Goal: Transaction & Acquisition: Purchase product/service

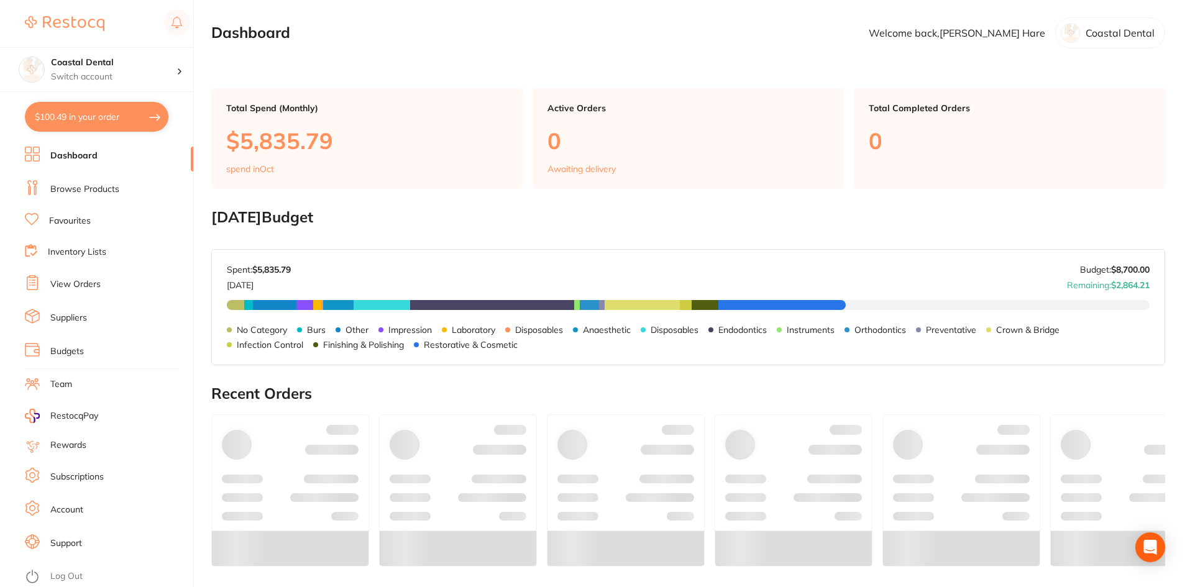
click at [57, 116] on button "$100.49 in your order" at bounding box center [97, 117] width 144 height 30
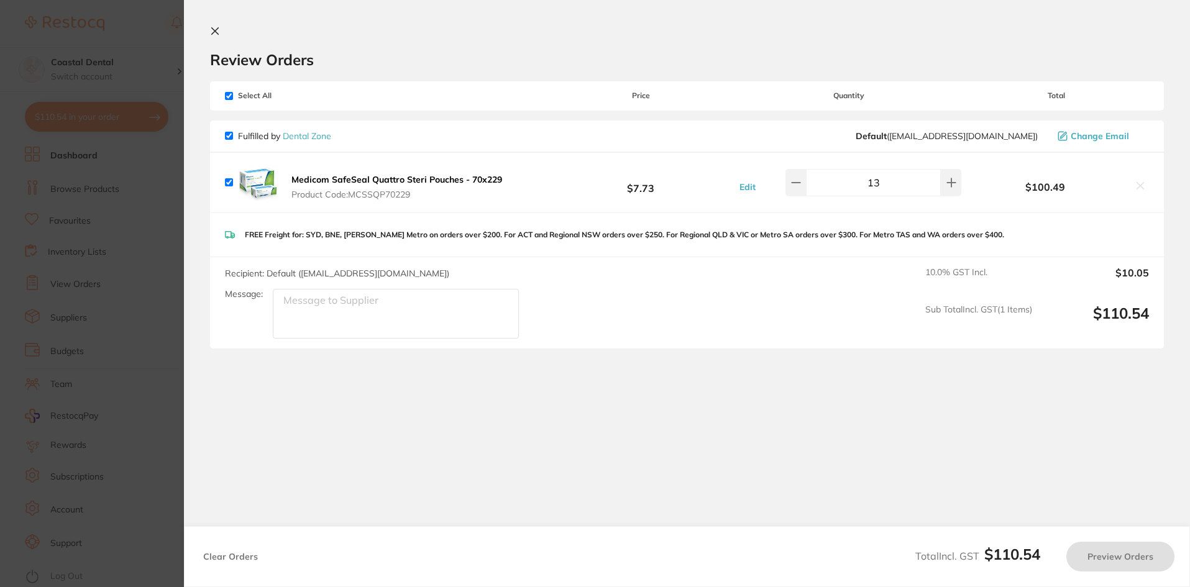
checkbox input "true"
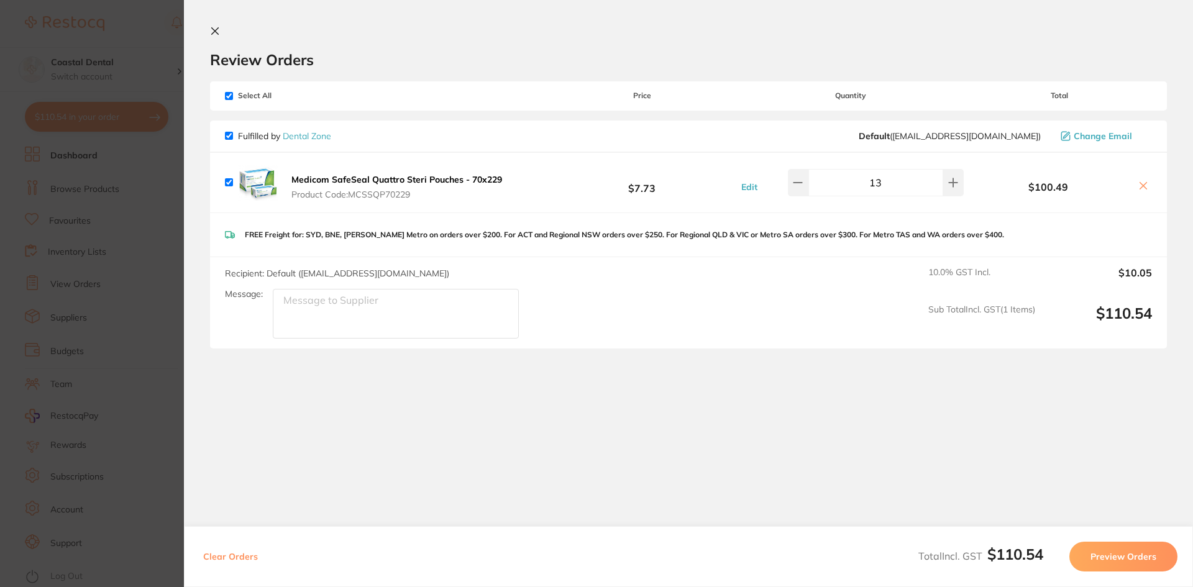
click at [214, 33] on icon at bounding box center [215, 31] width 10 height 10
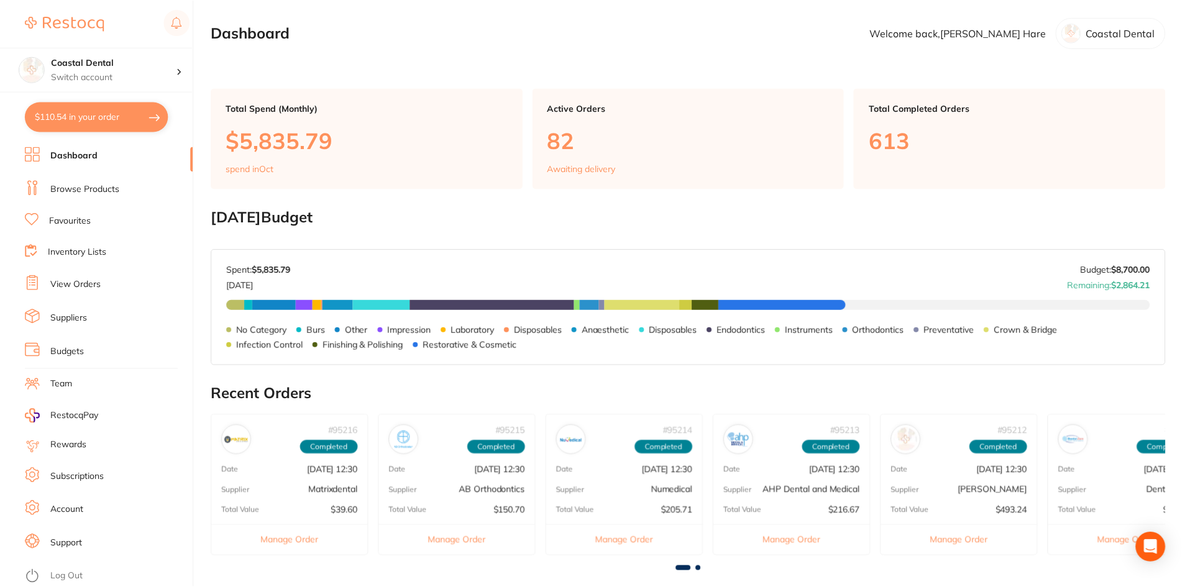
scroll to position [335, 0]
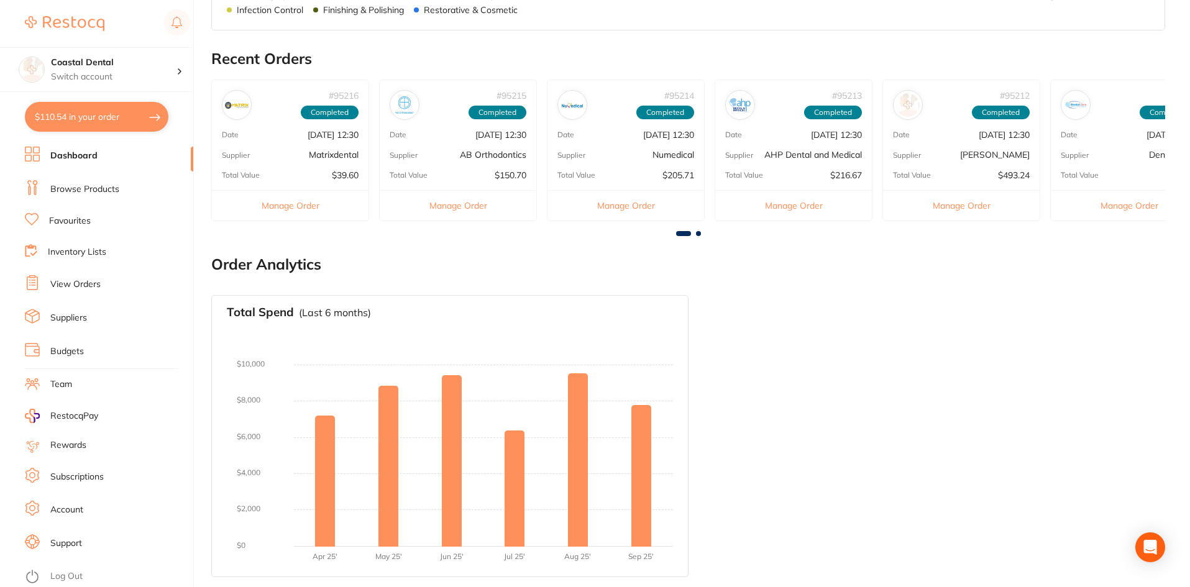
click at [93, 191] on link "Browse Products" at bounding box center [84, 189] width 69 height 12
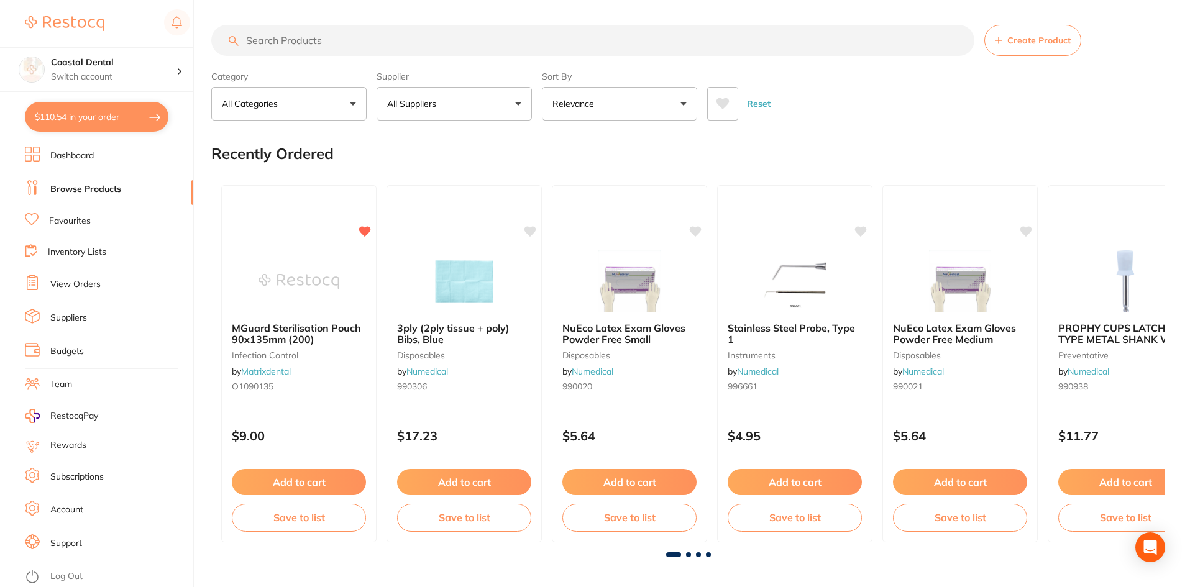
click at [290, 41] on input "search" at bounding box center [592, 40] width 763 height 31
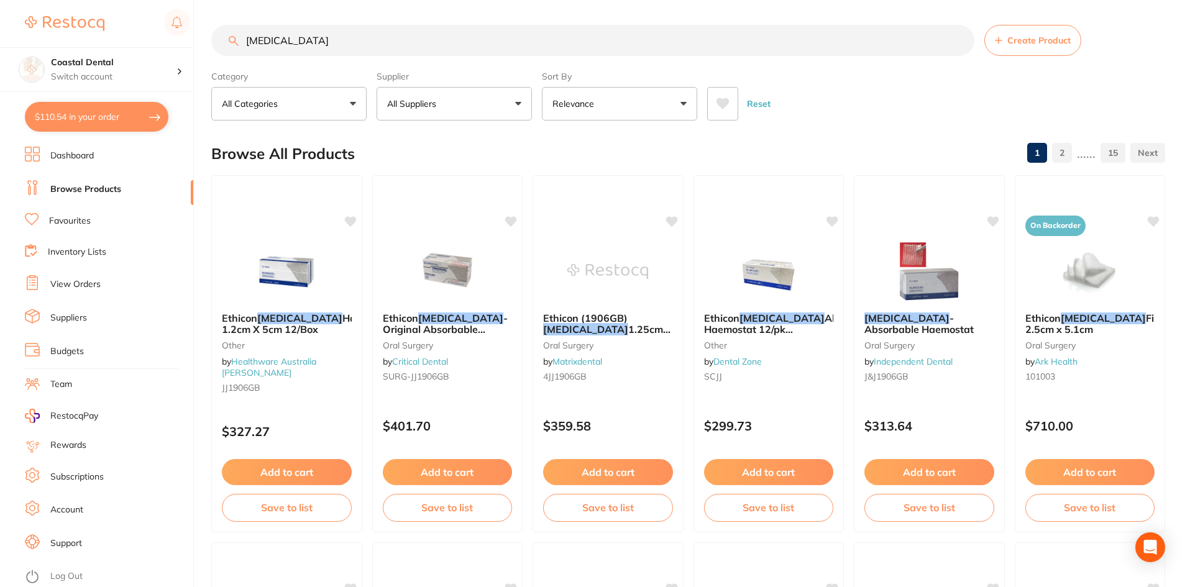
type input "[MEDICAL_DATA]"
click at [74, 350] on link "Budgets" at bounding box center [67, 351] width 34 height 12
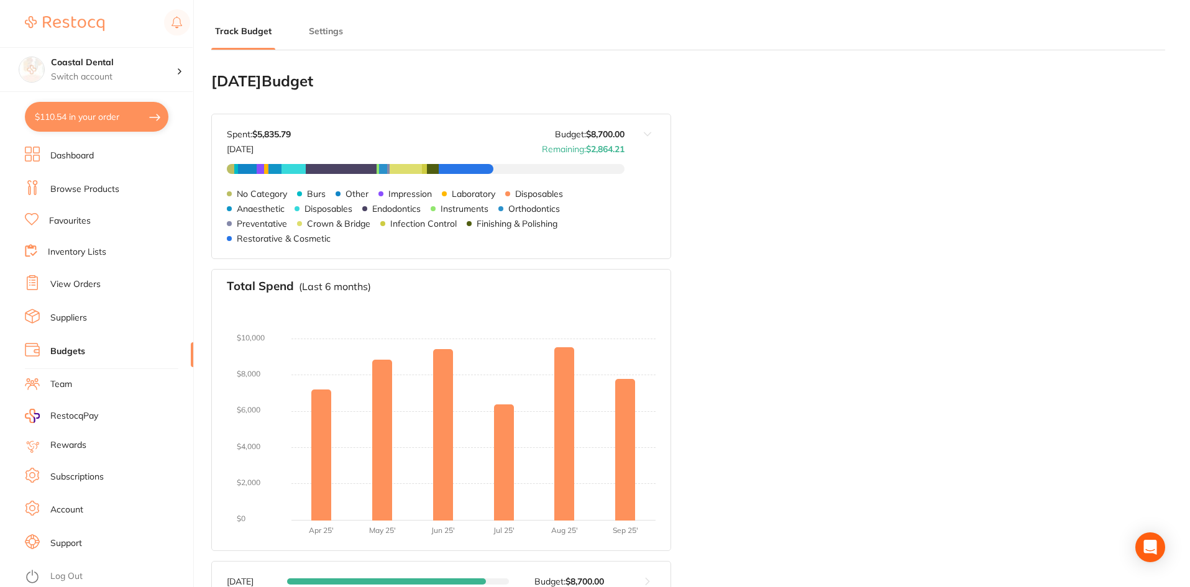
type input "8,700"
type input "5.0"
type input "8,700"
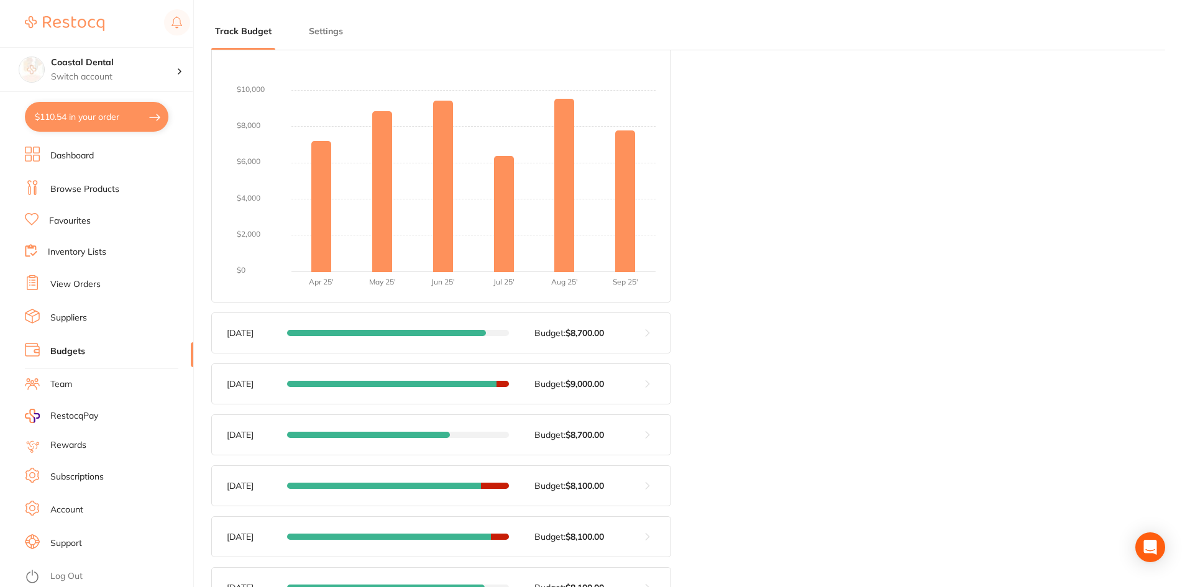
click at [648, 332] on button at bounding box center [647, 333] width 46 height 40
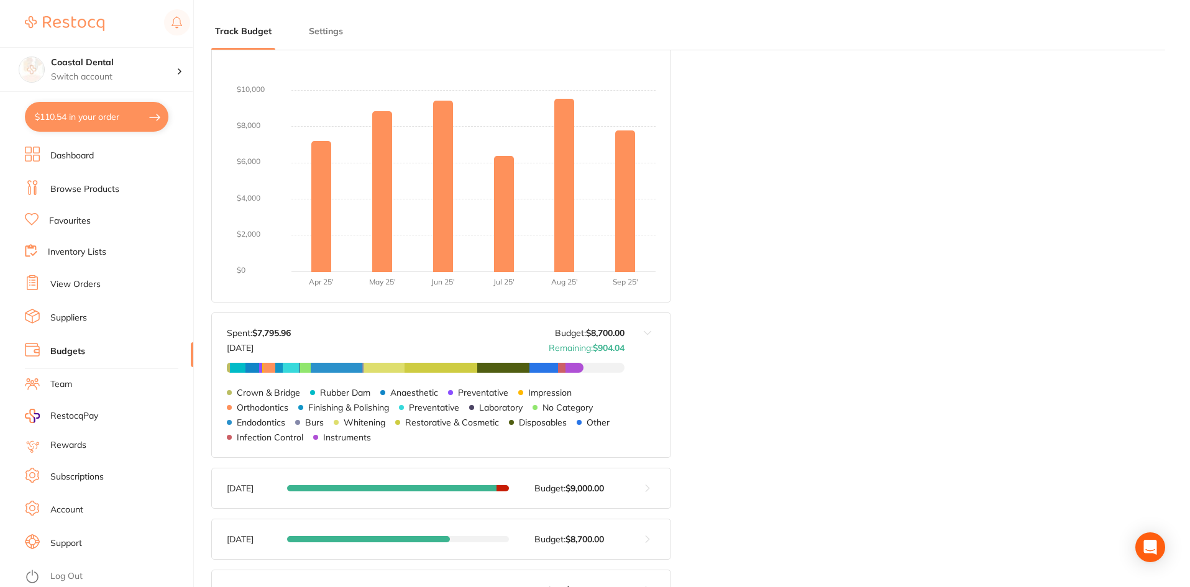
click at [647, 332] on button at bounding box center [647, 385] width 46 height 145
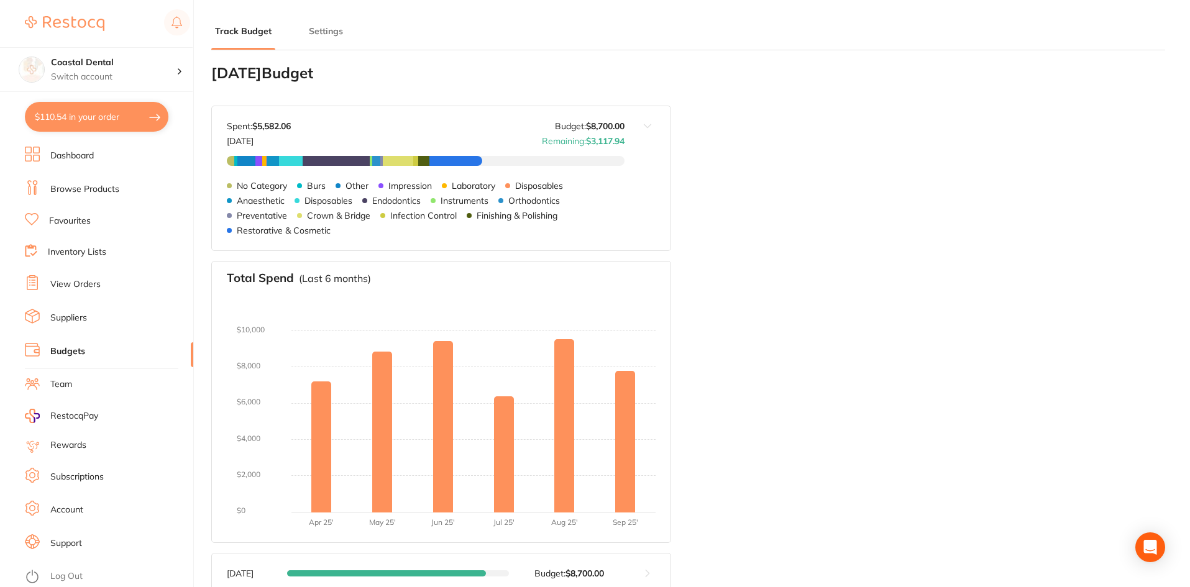
scroll to position [124, 0]
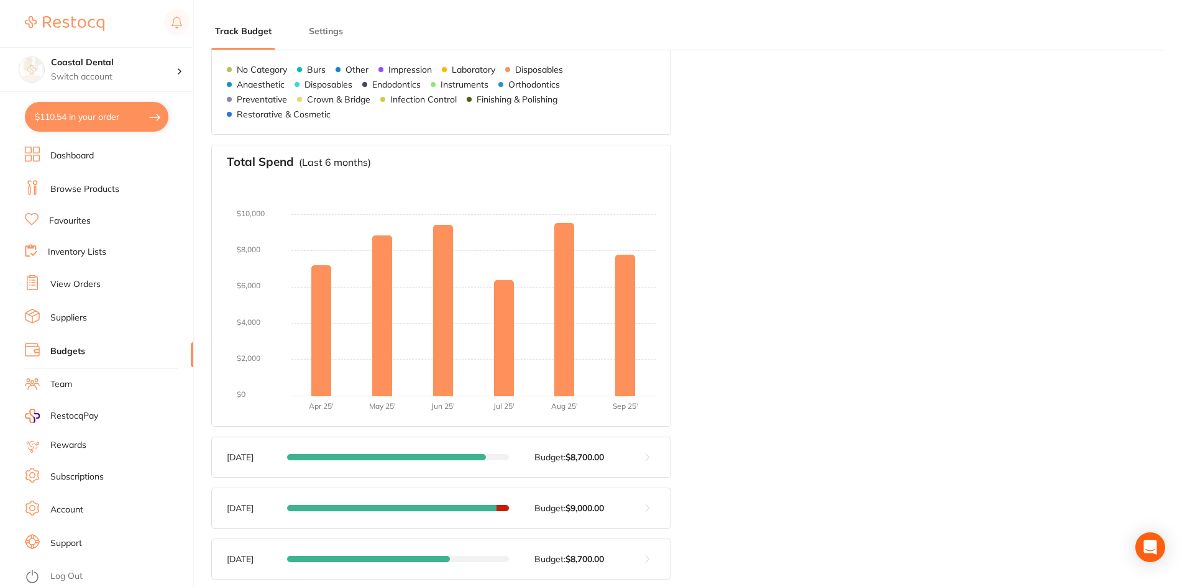
click at [646, 457] on button at bounding box center [647, 457] width 46 height 40
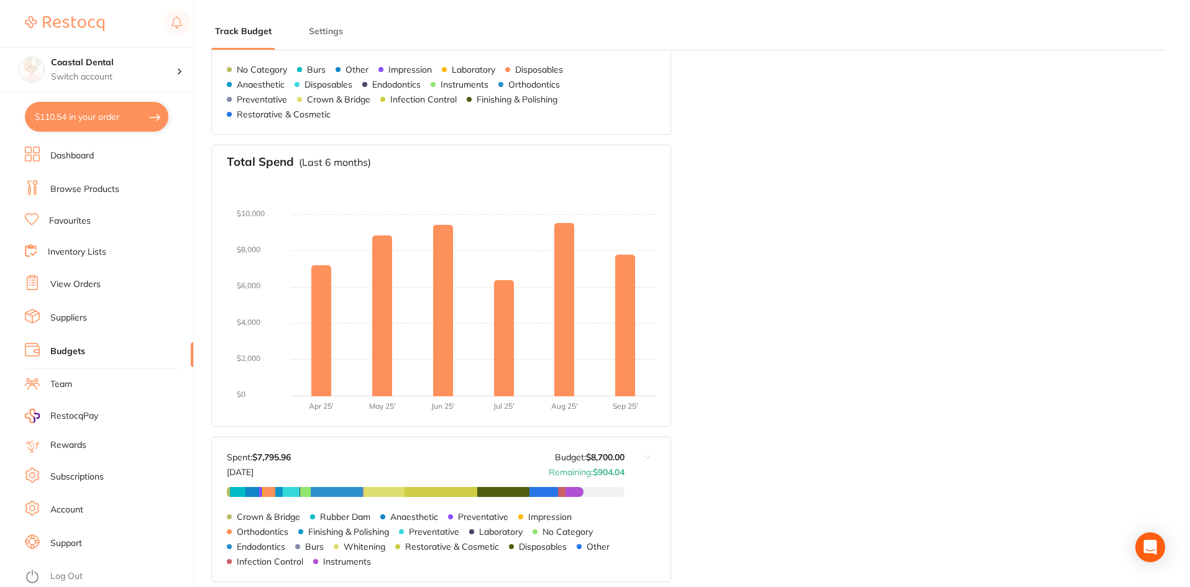
click at [646, 457] on button at bounding box center [647, 509] width 46 height 145
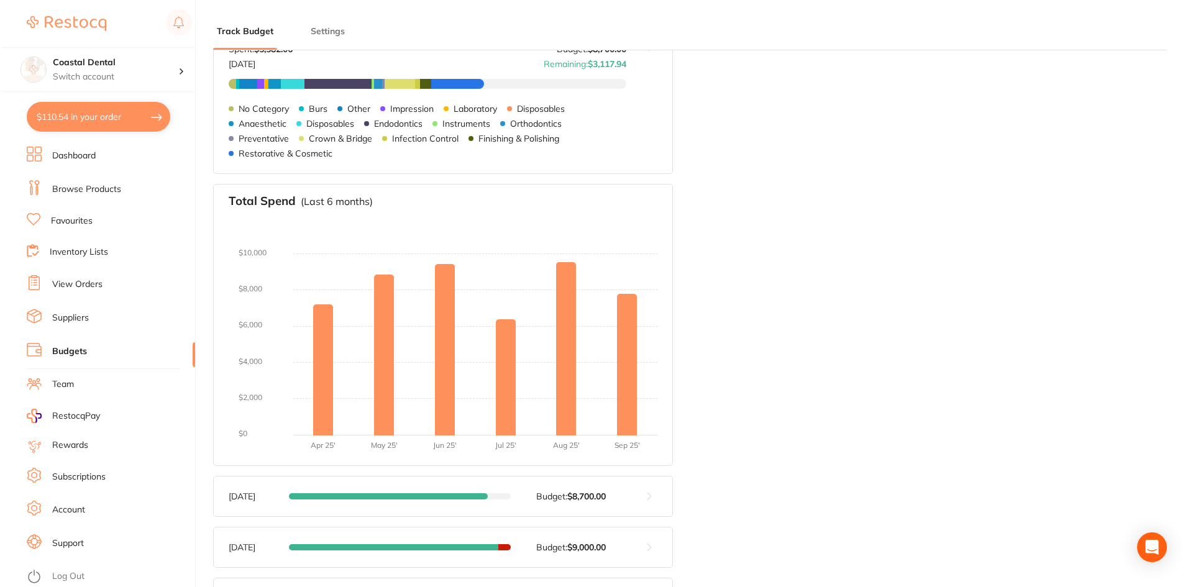
scroll to position [0, 0]
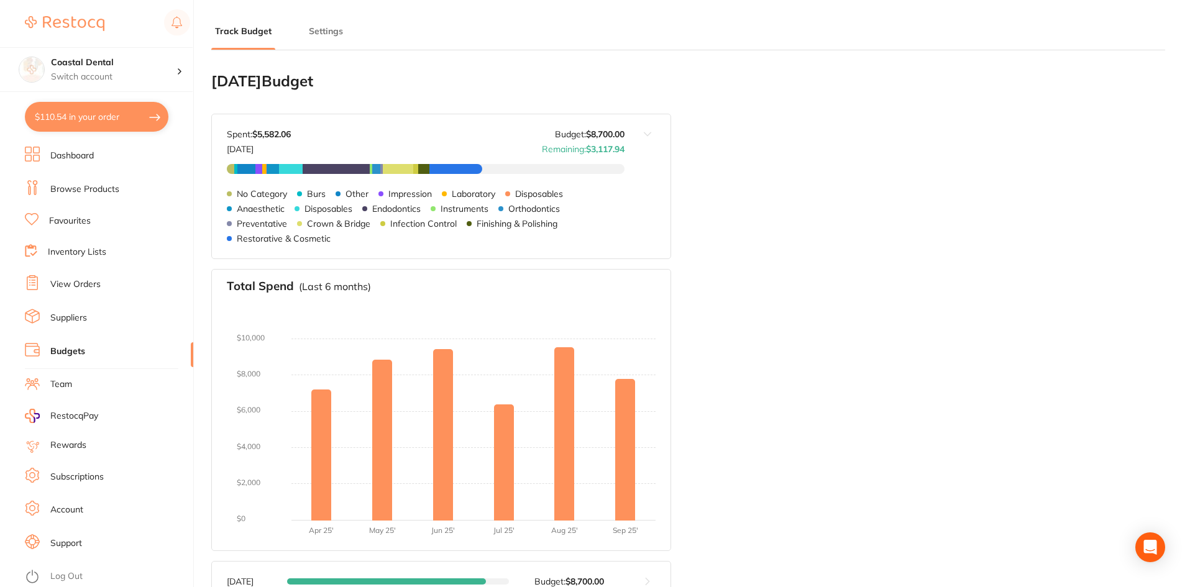
click at [124, 121] on button "$110.54 in your order" at bounding box center [97, 117] width 144 height 30
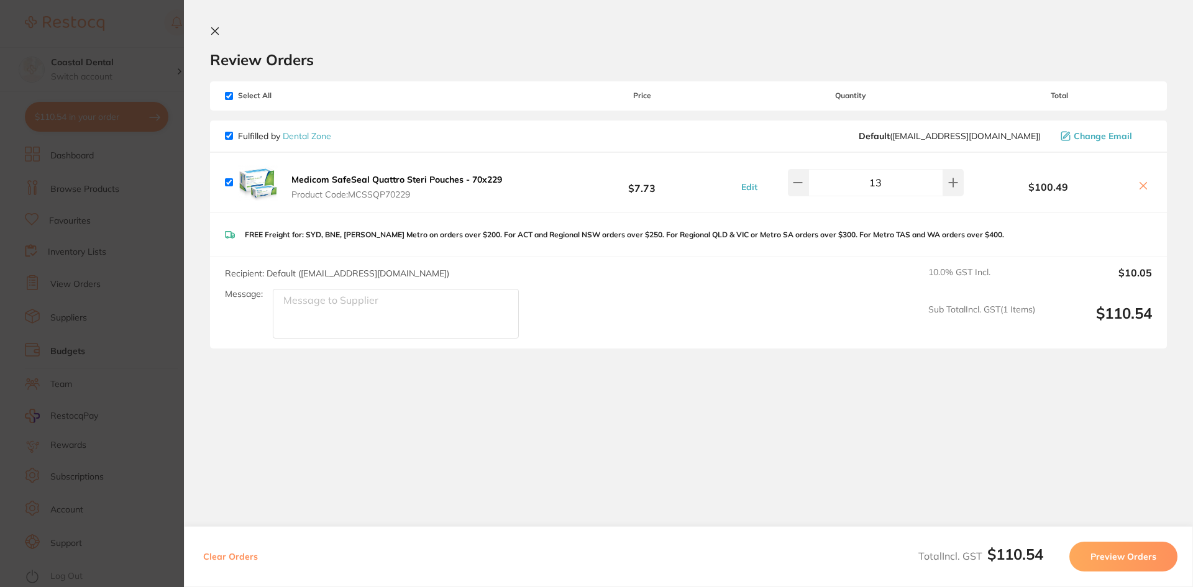
click at [217, 32] on icon at bounding box center [215, 31] width 10 height 10
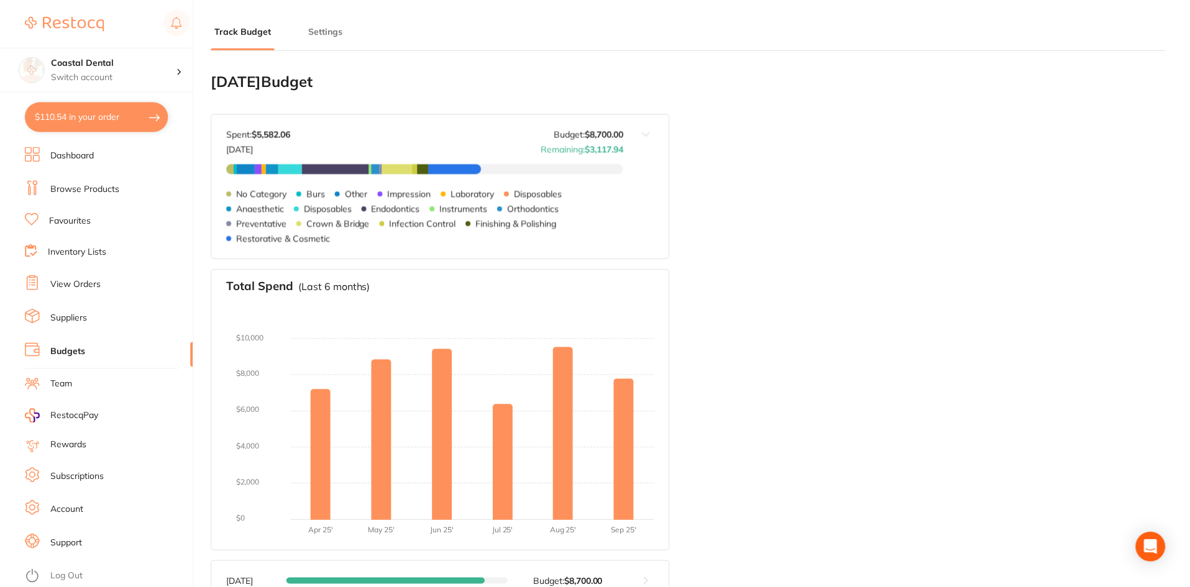
scroll to position [25, 0]
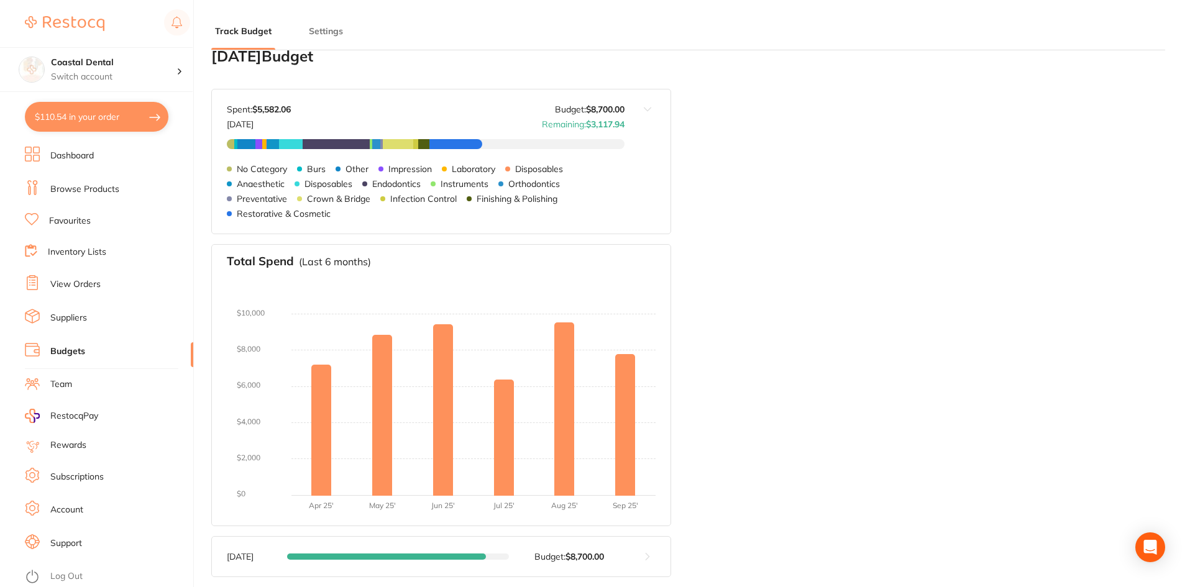
click at [89, 287] on link "View Orders" at bounding box center [75, 284] width 50 height 12
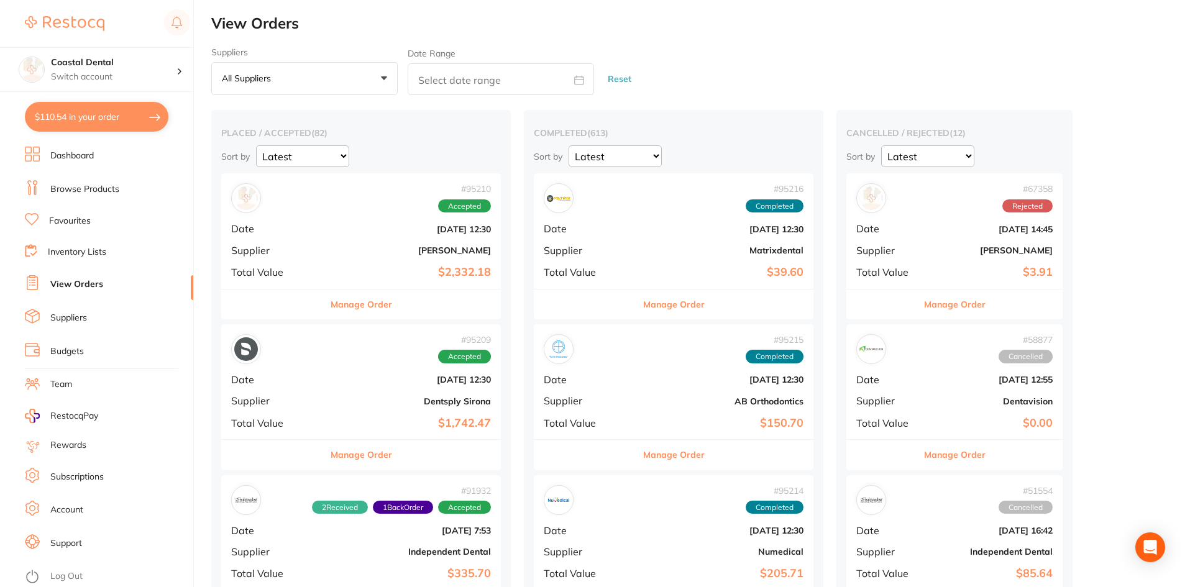
click at [336, 313] on button "Manage Order" at bounding box center [362, 305] width 62 height 30
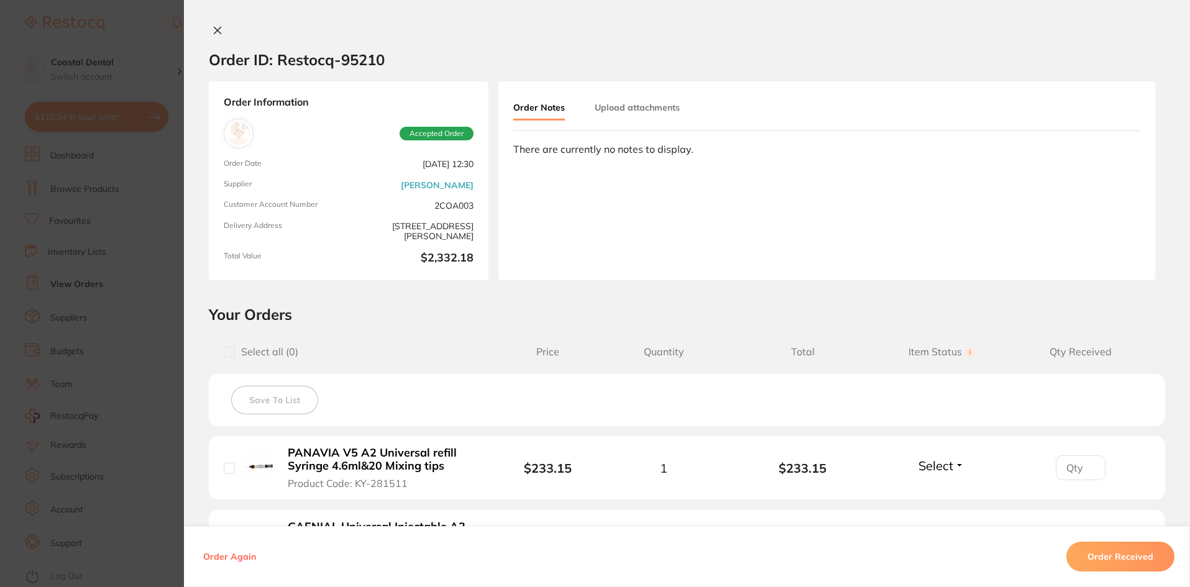
click at [212, 30] on icon at bounding box center [217, 30] width 10 height 10
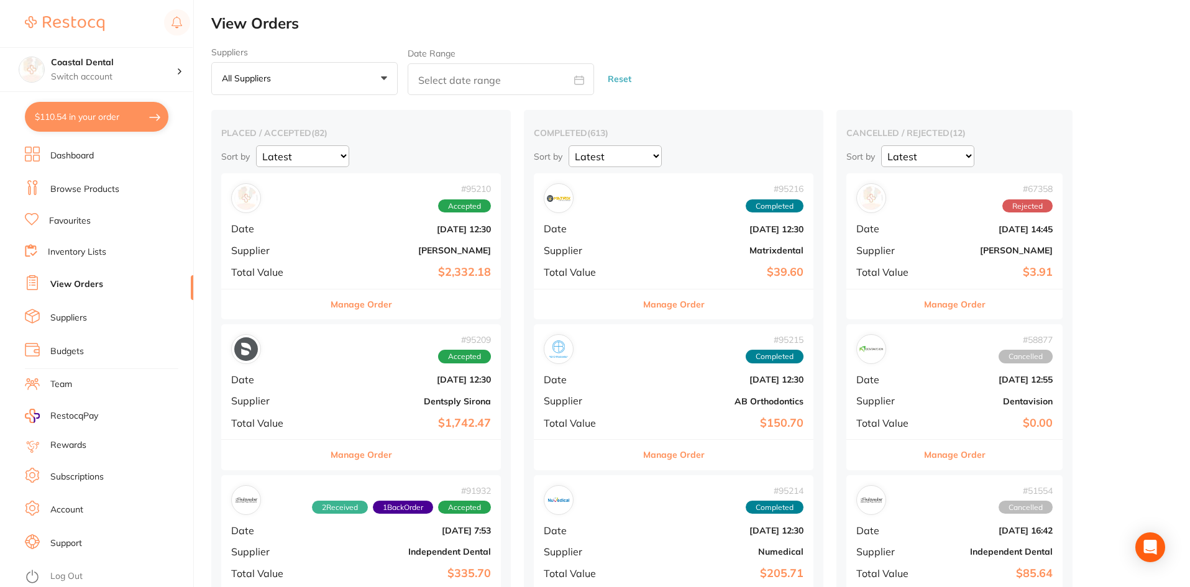
click at [75, 220] on link "Favourites" at bounding box center [70, 221] width 42 height 12
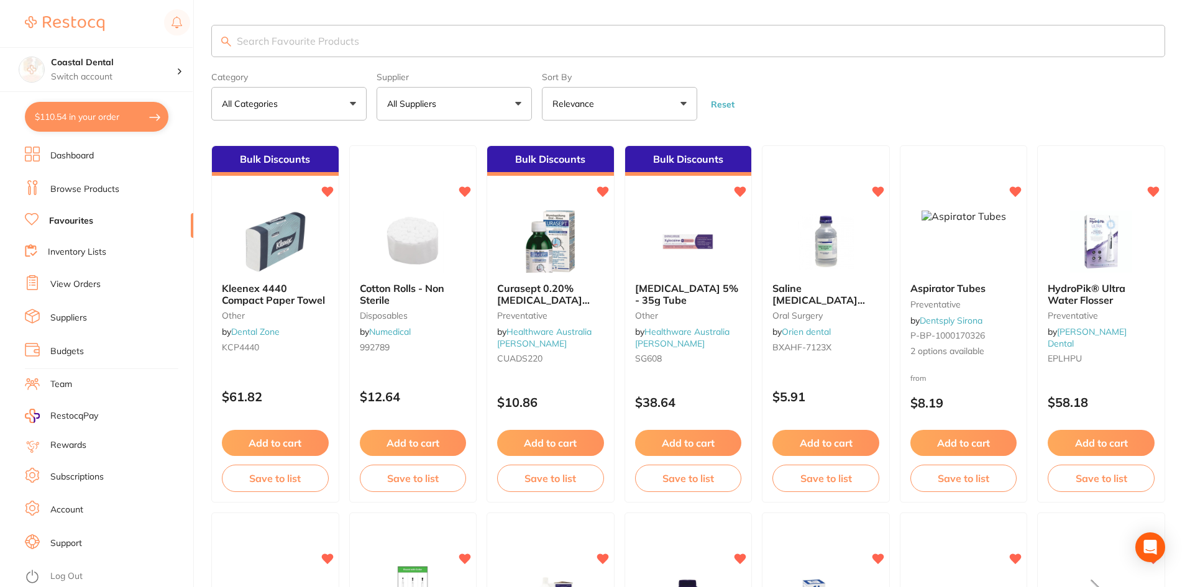
click at [313, 39] on input "search" at bounding box center [688, 41] width 954 height 32
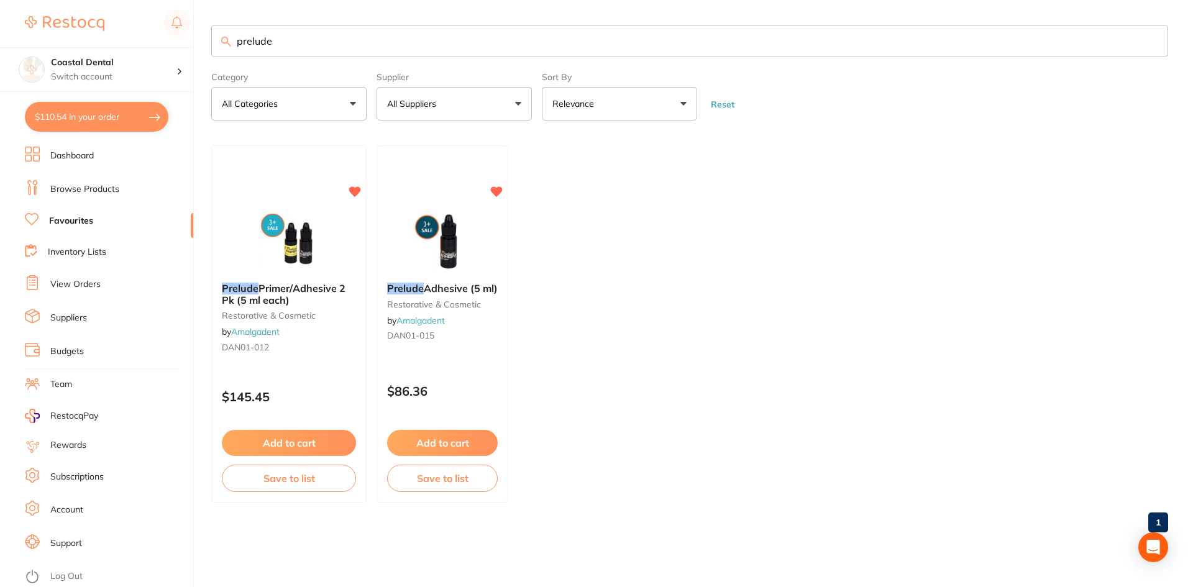
type input "prelude"
click at [469, 370] on div "Prelude Adhesive (5 ml) restorative & cosmetic by Amalgadent DAN01-015 $86.36 A…" at bounding box center [443, 323] width 132 height 357
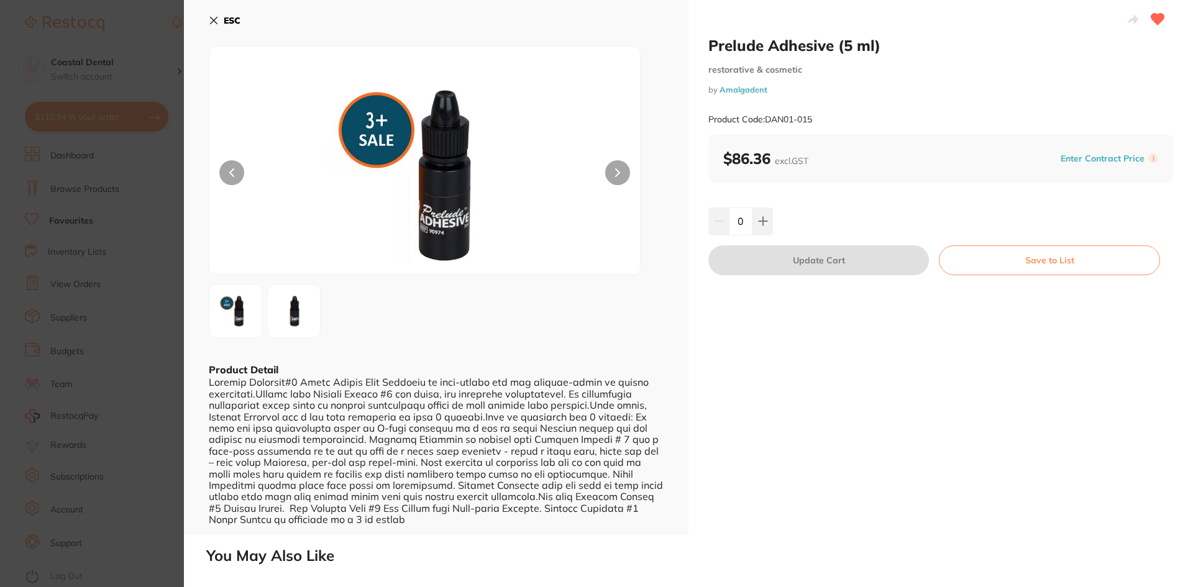
click at [212, 20] on icon at bounding box center [214, 21] width 10 height 10
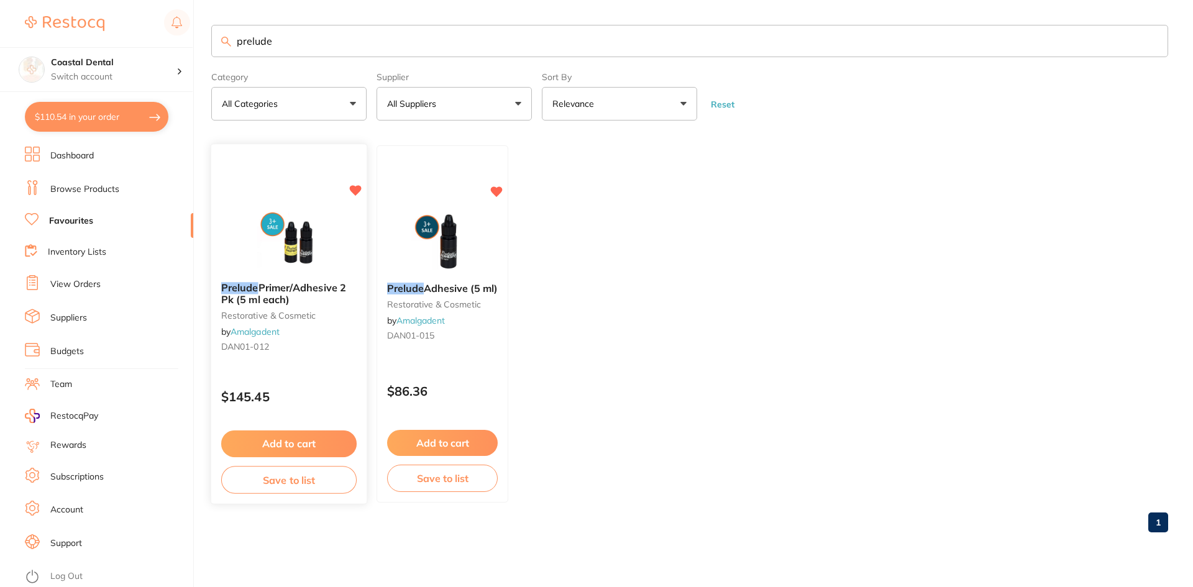
click at [313, 327] on div "Prelude Primer/Adhesive 2 Pk (5 ml each) restorative & cosmetic by Amalgadent D…" at bounding box center [288, 320] width 155 height 95
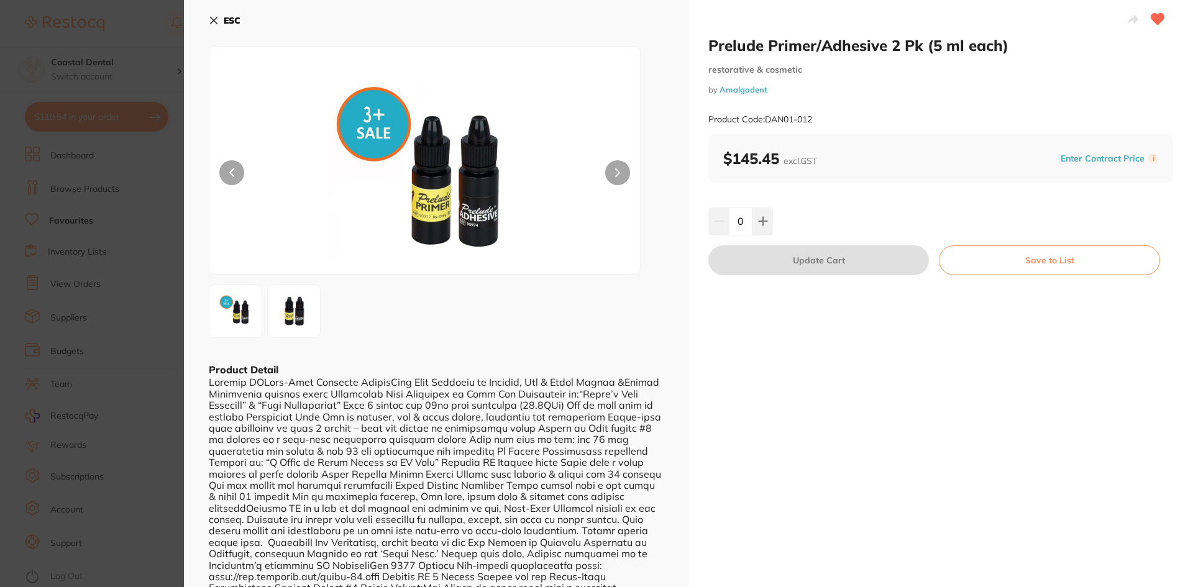
click at [212, 22] on icon at bounding box center [214, 20] width 7 height 7
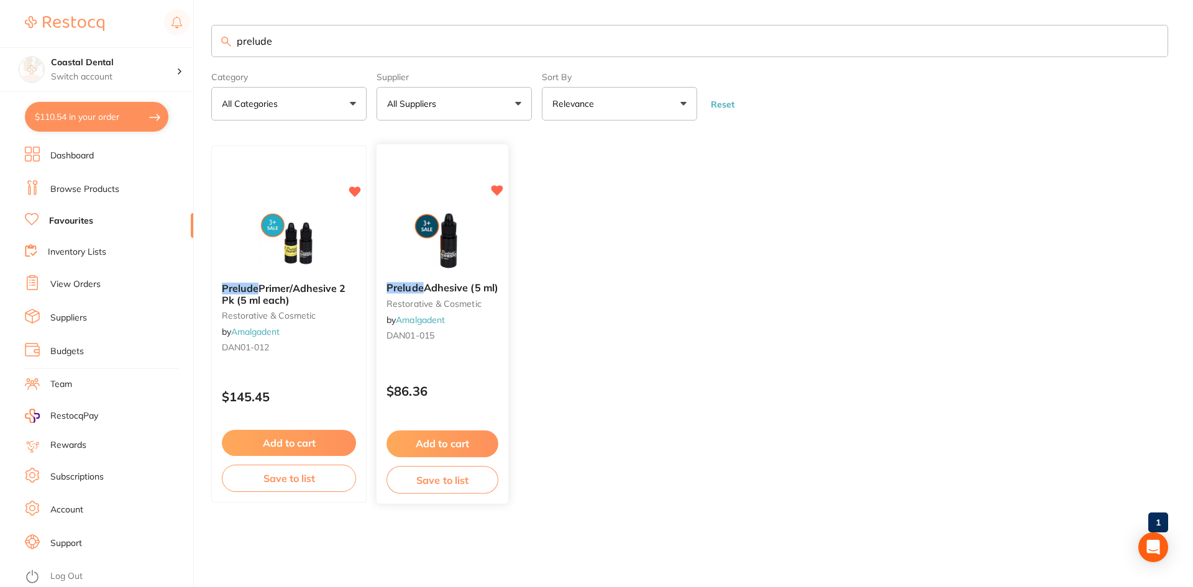
click at [444, 363] on div "Prelude Adhesive (5 ml) restorative & cosmetic by Amalgadent DAN01-015 $86.36 A…" at bounding box center [442, 324] width 133 height 361
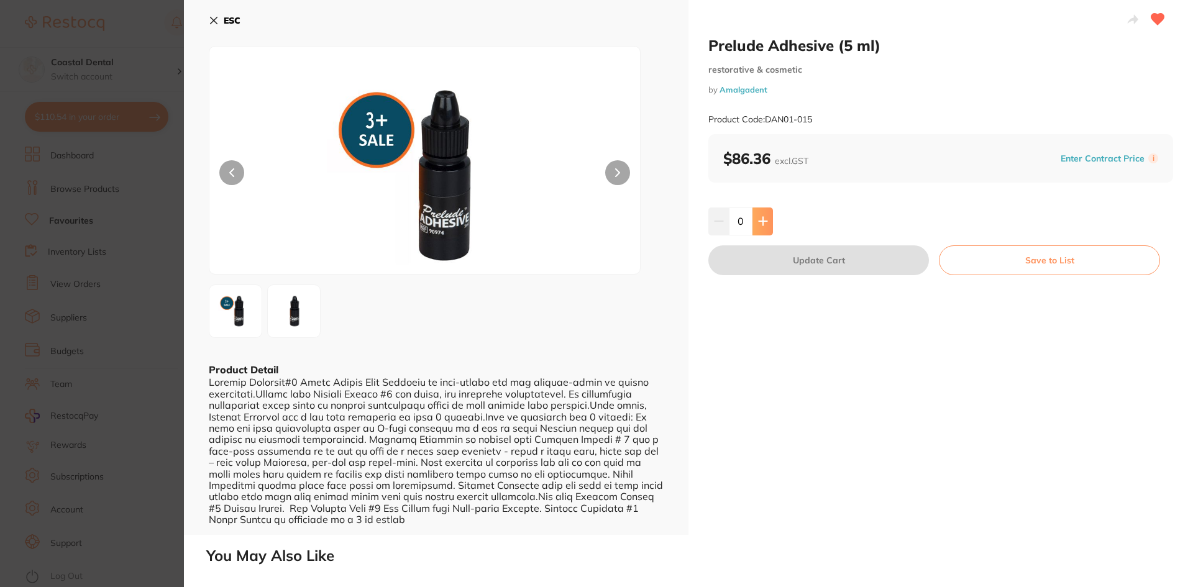
click at [759, 222] on icon at bounding box center [763, 221] width 10 height 10
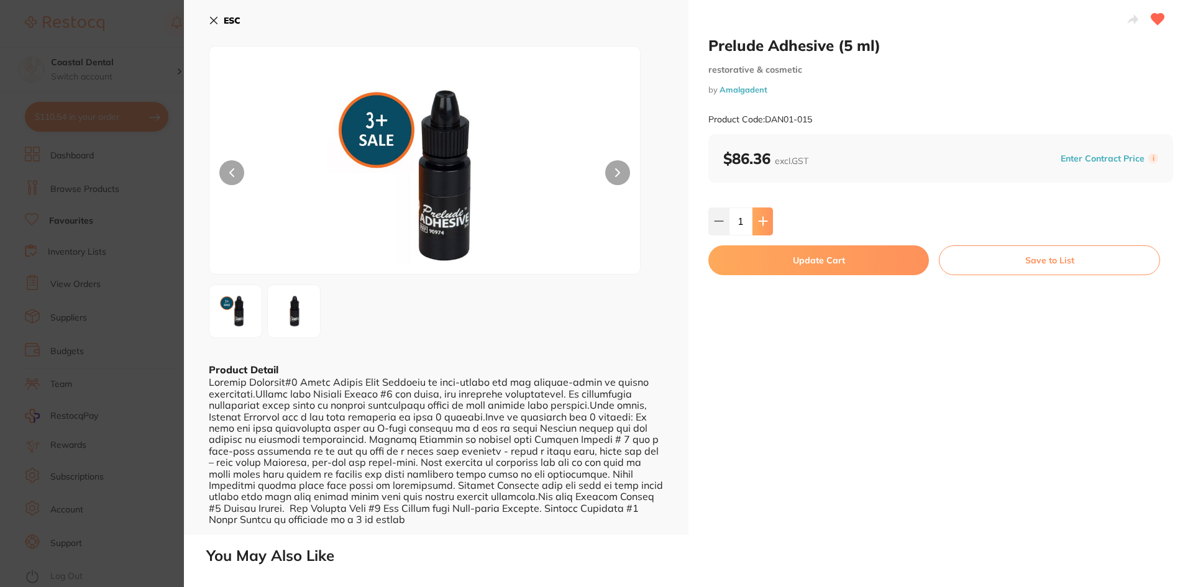
click at [759, 222] on icon at bounding box center [763, 221] width 10 height 10
type input "3"
click at [781, 271] on button "Update Cart" at bounding box center [818, 260] width 221 height 30
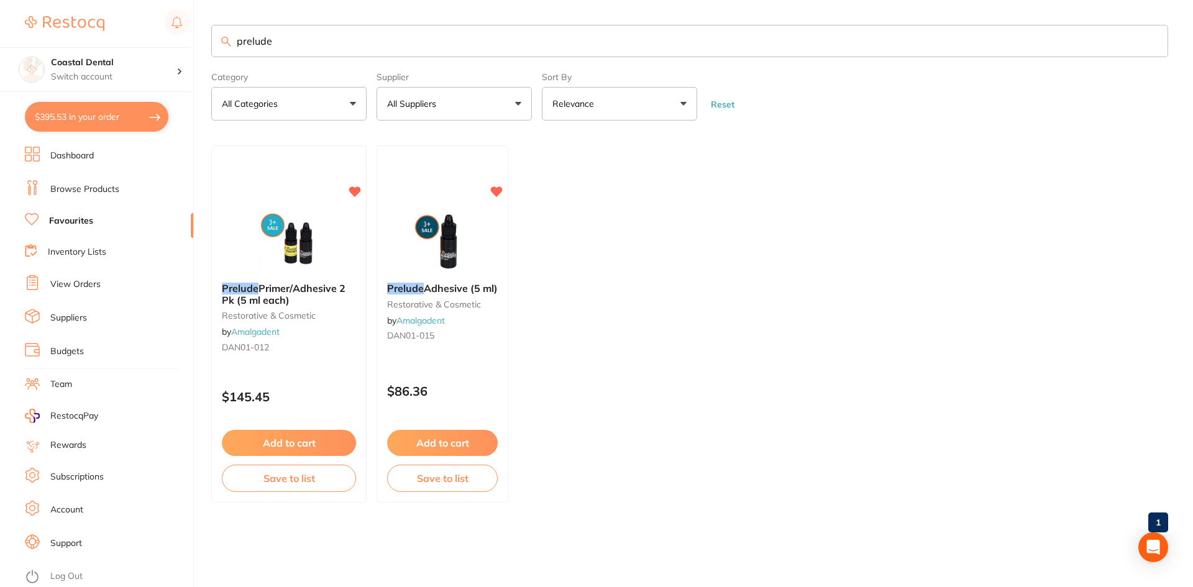
click at [109, 127] on button "$395.53 in your order" at bounding box center [97, 117] width 144 height 30
checkbox input "true"
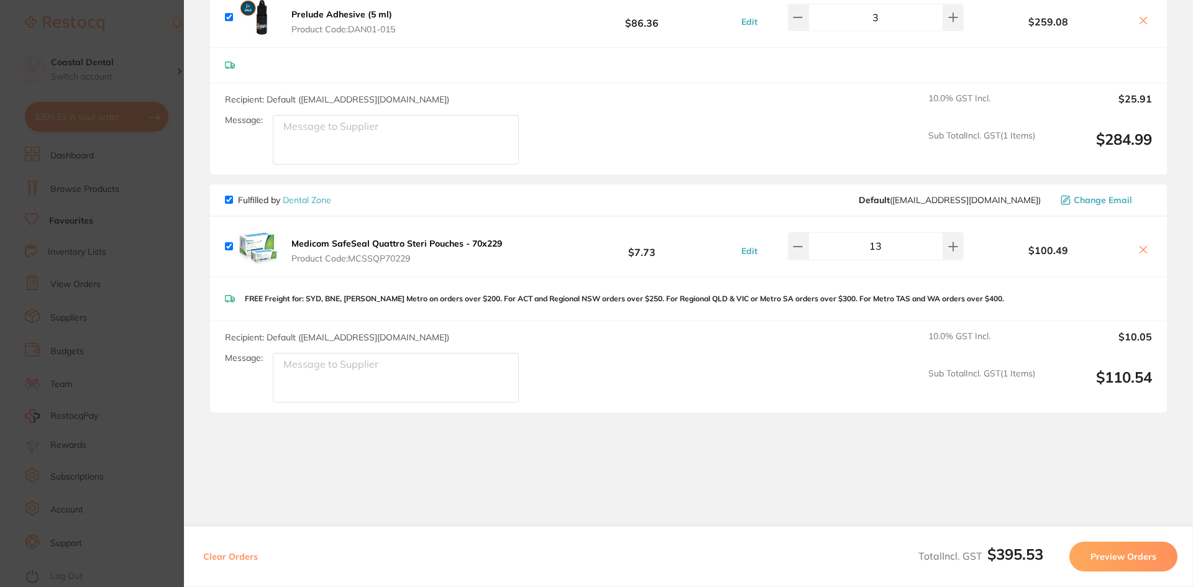
scroll to position [193, 0]
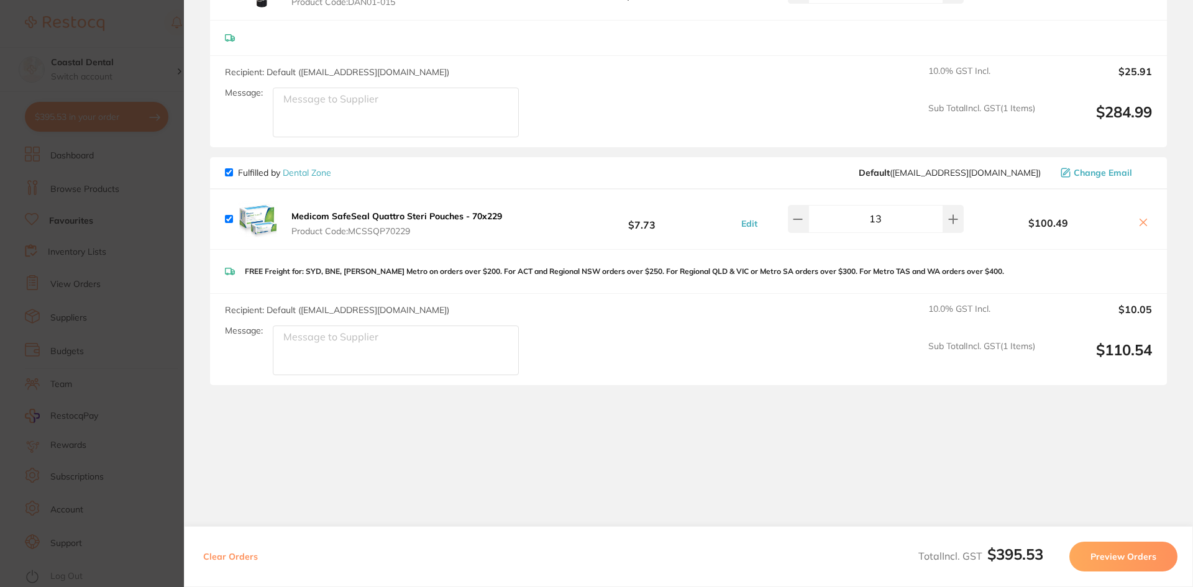
click at [1131, 564] on button "Preview Orders" at bounding box center [1123, 557] width 108 height 30
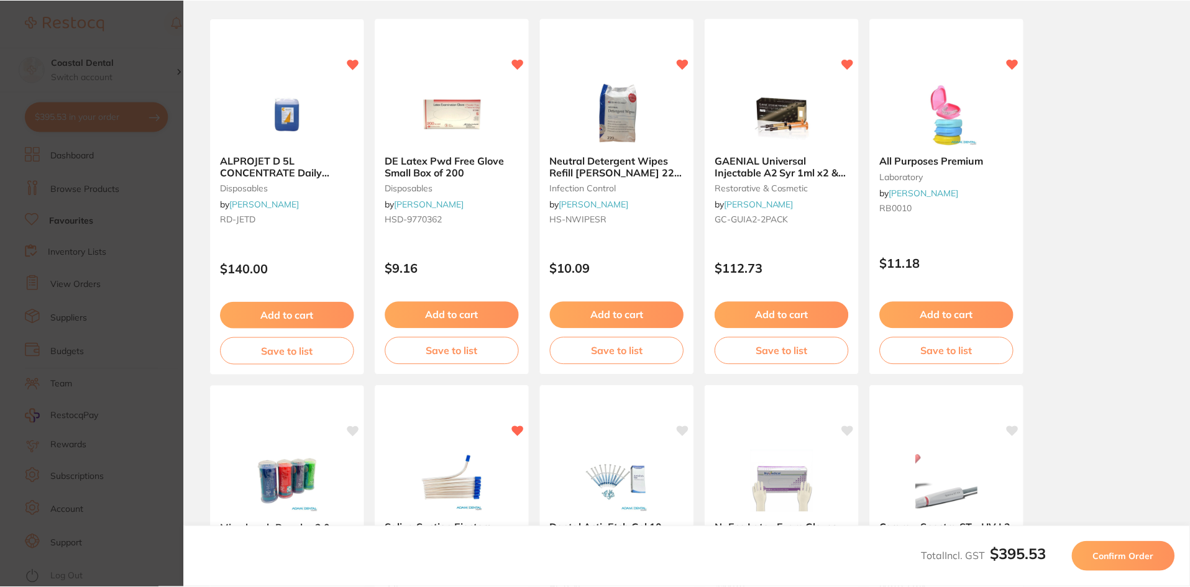
scroll to position [0, 0]
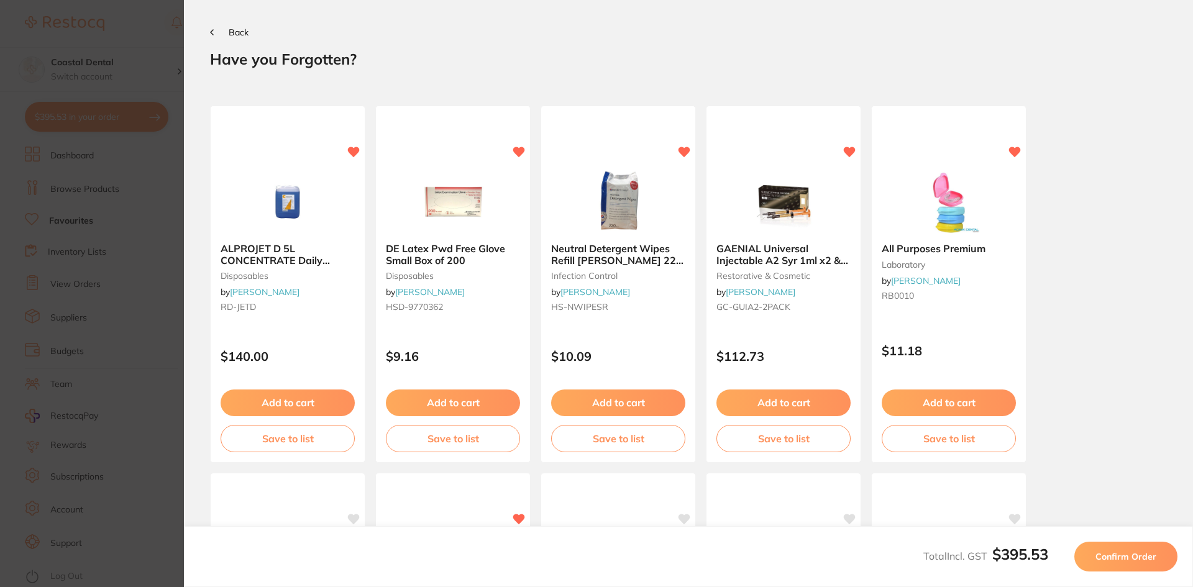
click at [235, 27] on span "Back" at bounding box center [239, 32] width 20 height 11
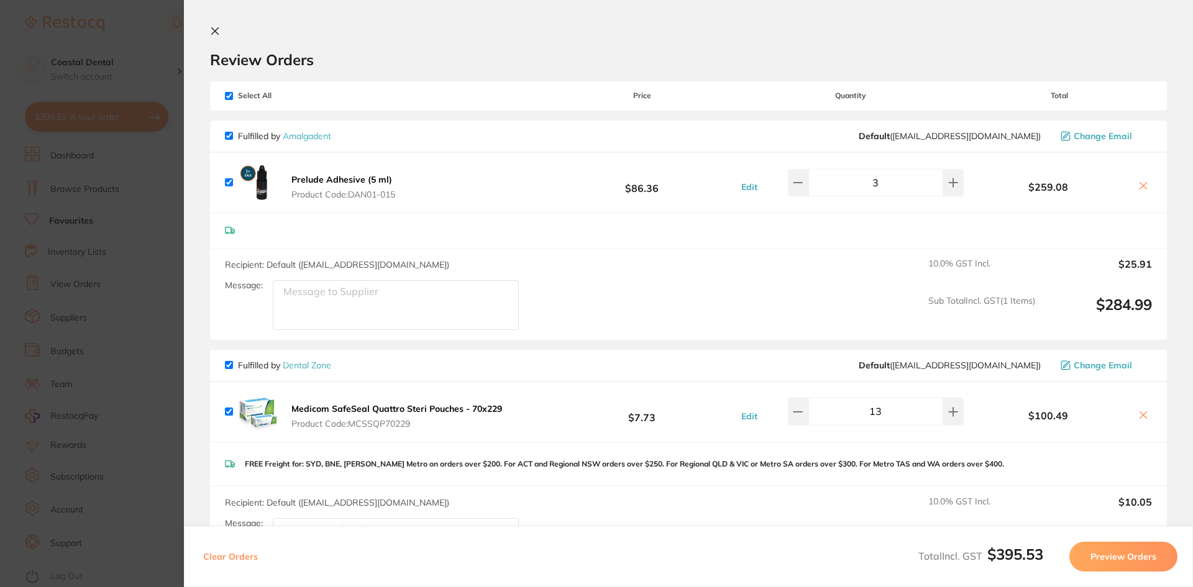
click at [230, 367] on input "checkbox" at bounding box center [229, 365] width 8 height 8
checkbox input "false"
click at [214, 31] on icon at bounding box center [215, 31] width 7 height 7
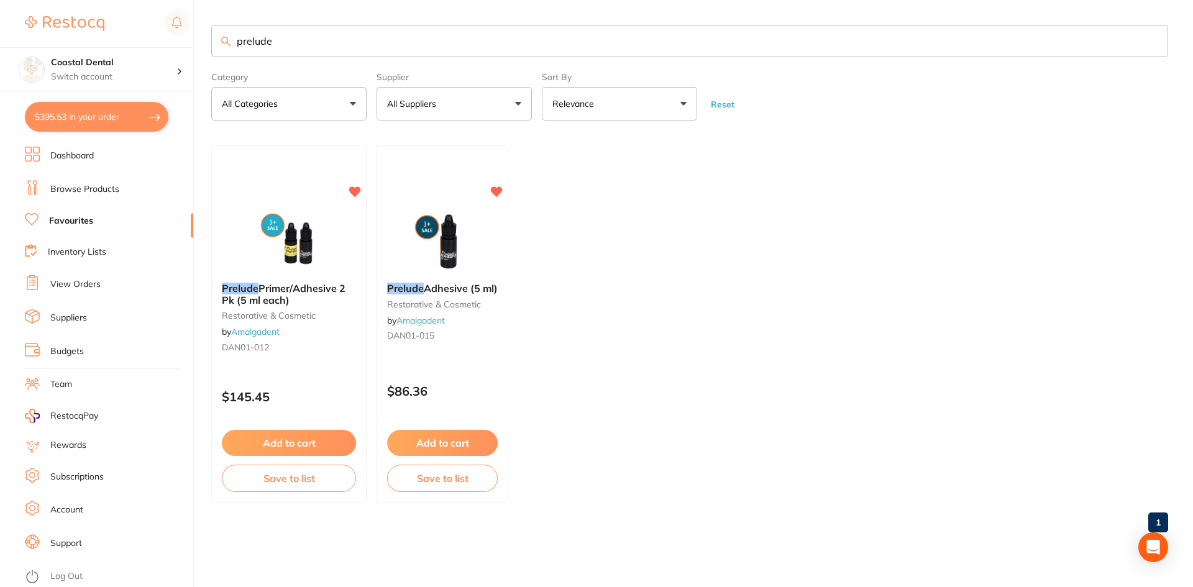
click at [91, 190] on link "Browse Products" at bounding box center [84, 189] width 69 height 12
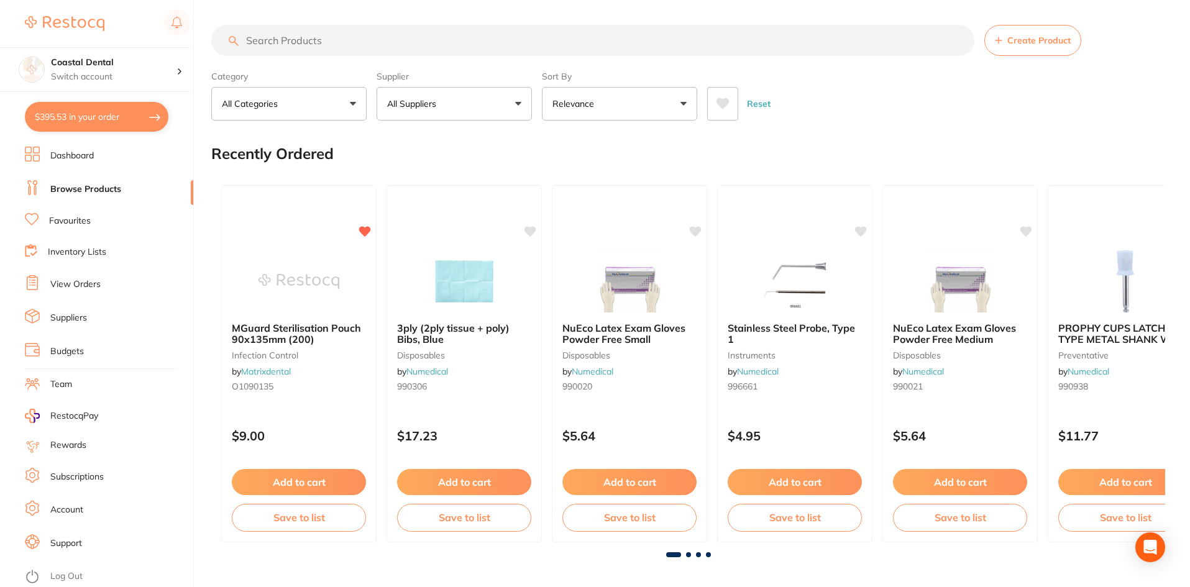
click at [281, 42] on input "search" at bounding box center [592, 40] width 763 height 31
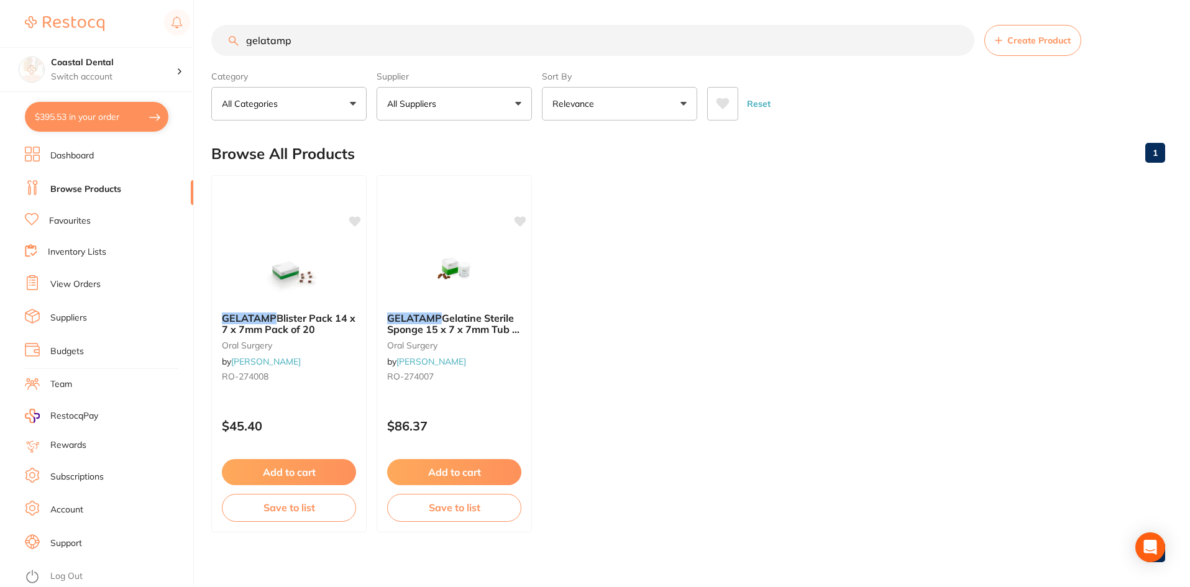
drag, startPoint x: 233, startPoint y: 44, endPoint x: 115, endPoint y: 34, distance: 118.5
click at [115, 34] on div "$395.53 Coastal Dental Switch account Coastal Dental Dental Sanctuary $395.53 i…" at bounding box center [595, 293] width 1190 height 587
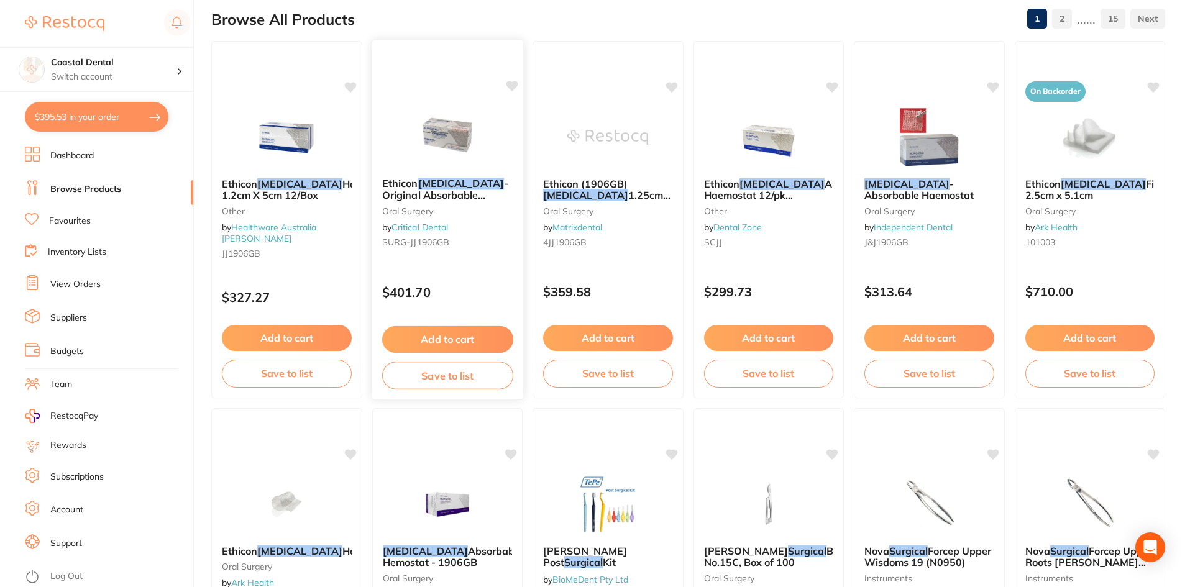
scroll to position [249, 0]
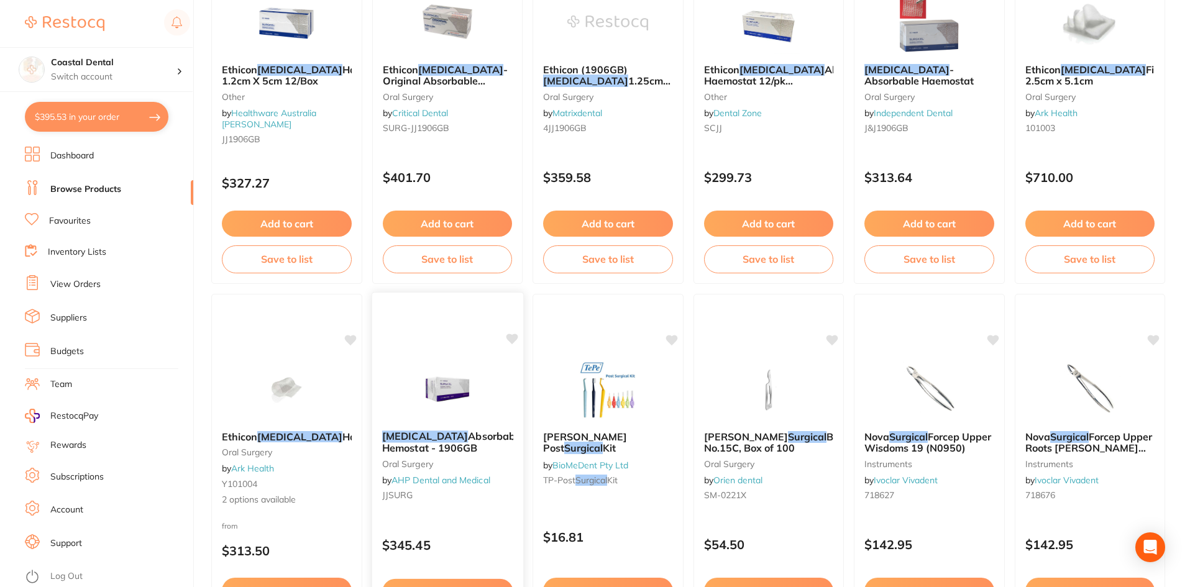
type input "[MEDICAL_DATA]"
click at [504, 408] on div at bounding box center [447, 389] width 151 height 63
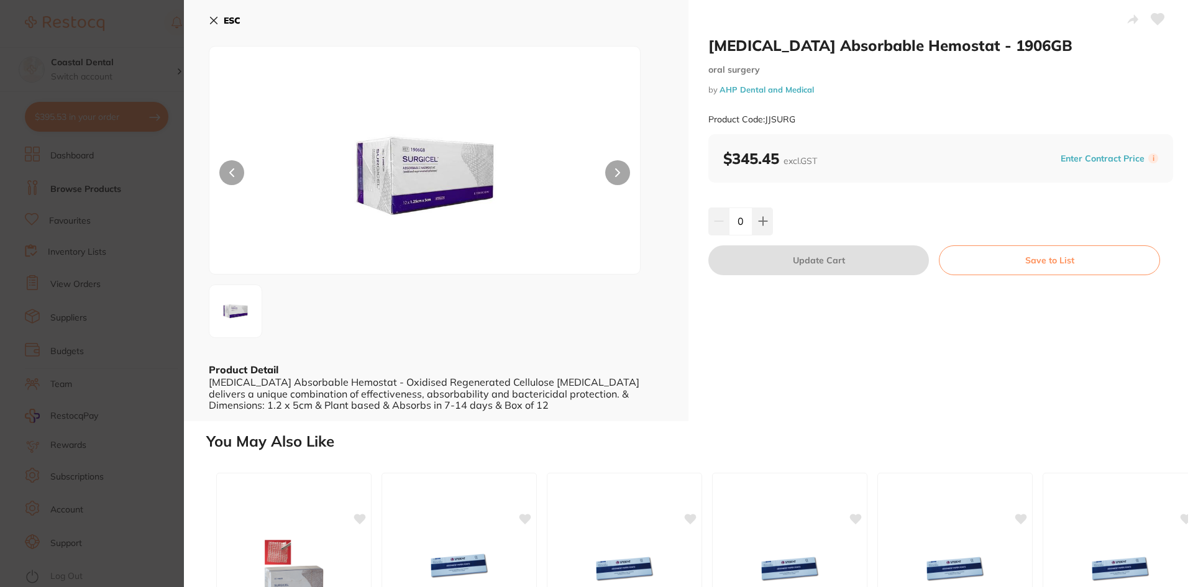
click at [209, 20] on icon at bounding box center [214, 21] width 10 height 10
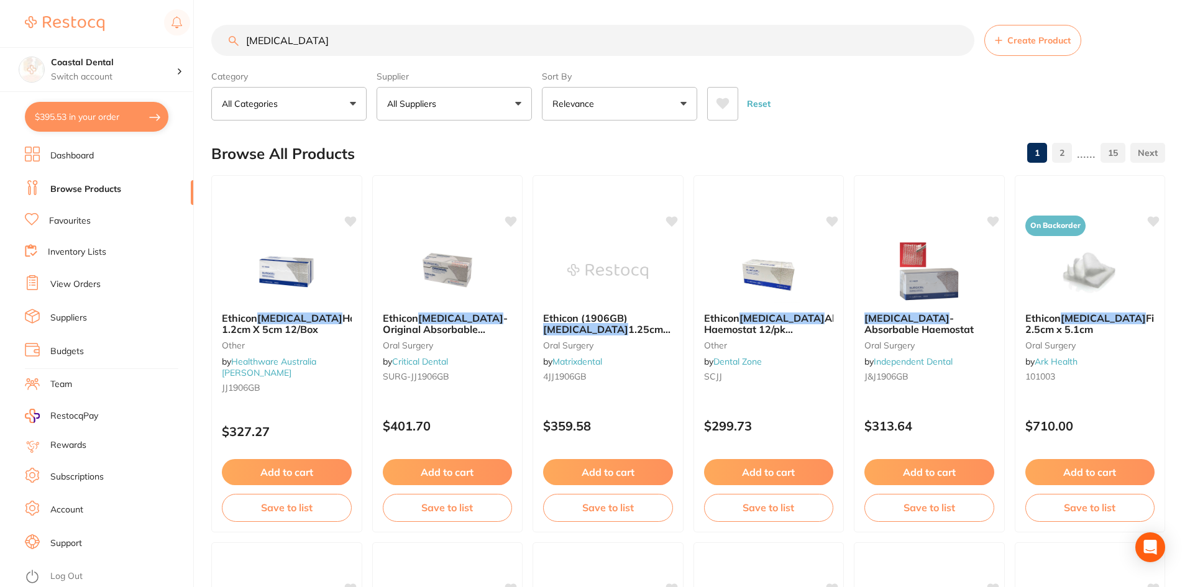
click at [89, 287] on link "View Orders" at bounding box center [75, 284] width 50 height 12
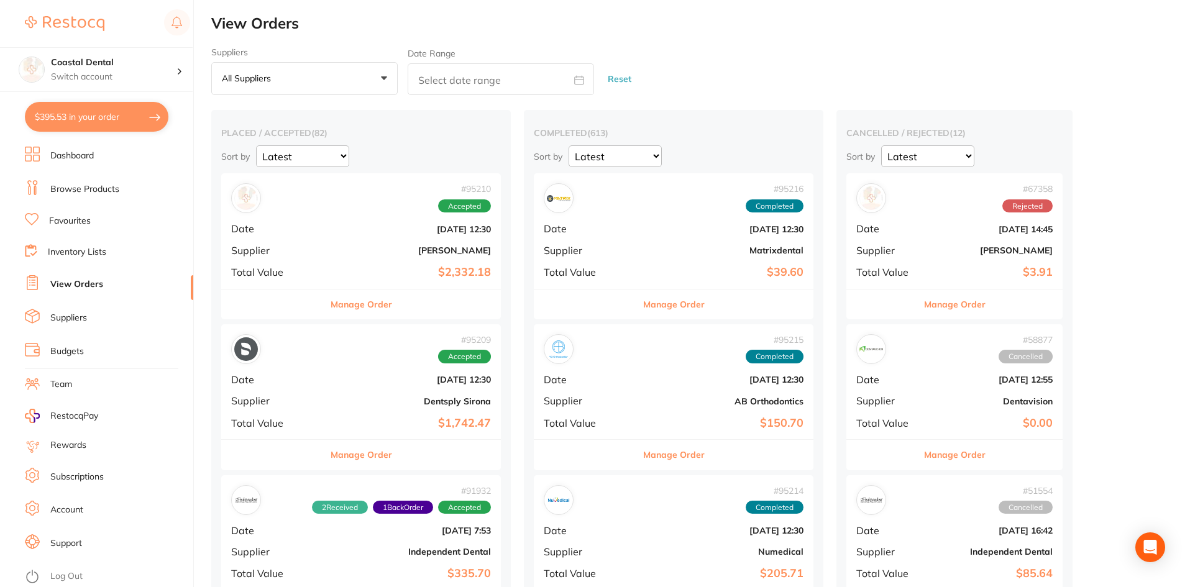
click at [100, 112] on button "$395.53 in your order" at bounding box center [97, 117] width 144 height 30
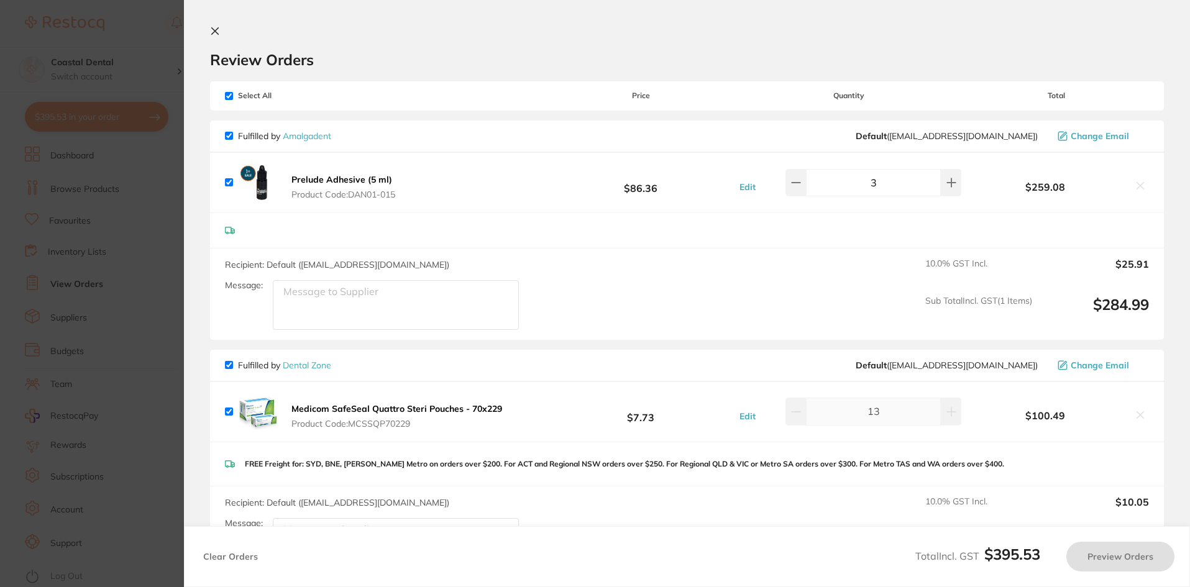
checkbox input "true"
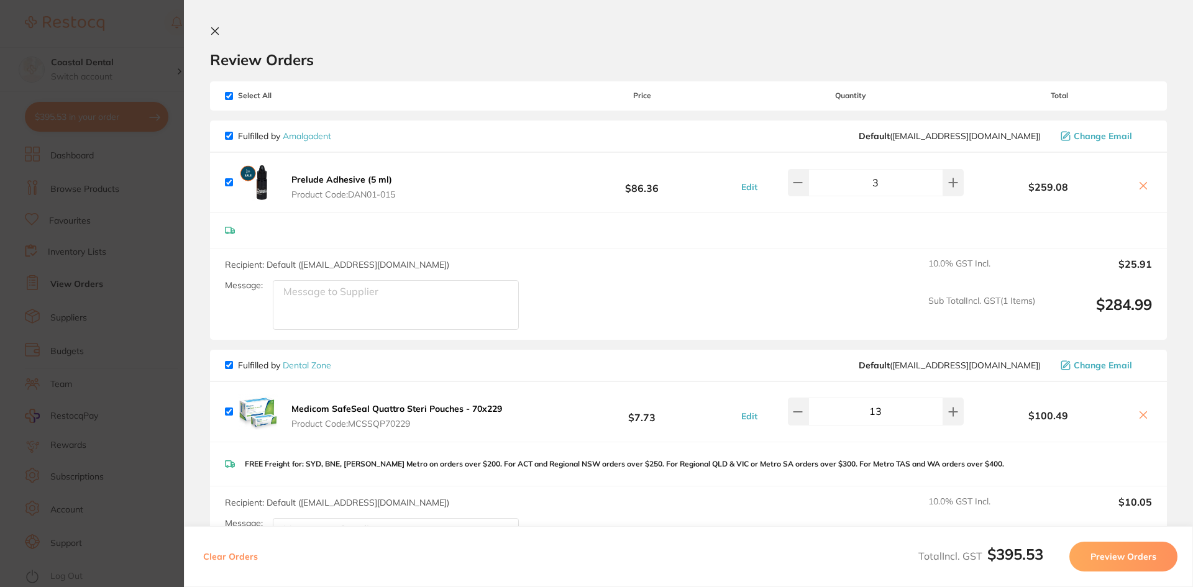
click at [227, 367] on input "checkbox" at bounding box center [229, 365] width 8 height 8
checkbox input "false"
click at [1098, 560] on button "Preview Orders" at bounding box center [1123, 557] width 108 height 30
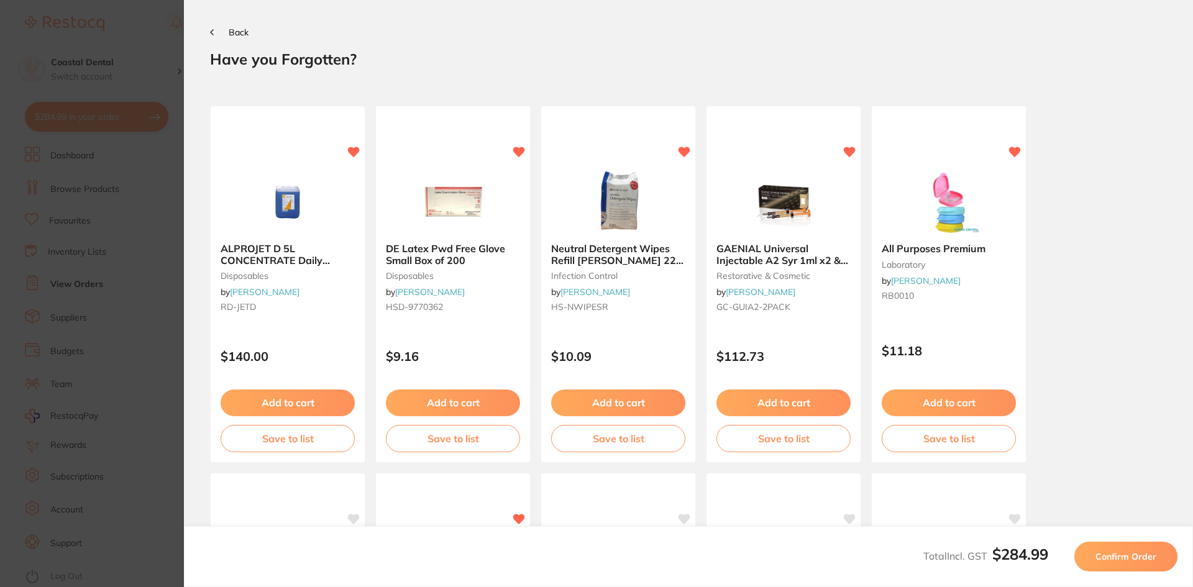
click at [1128, 565] on button "Confirm Order" at bounding box center [1125, 557] width 103 height 30
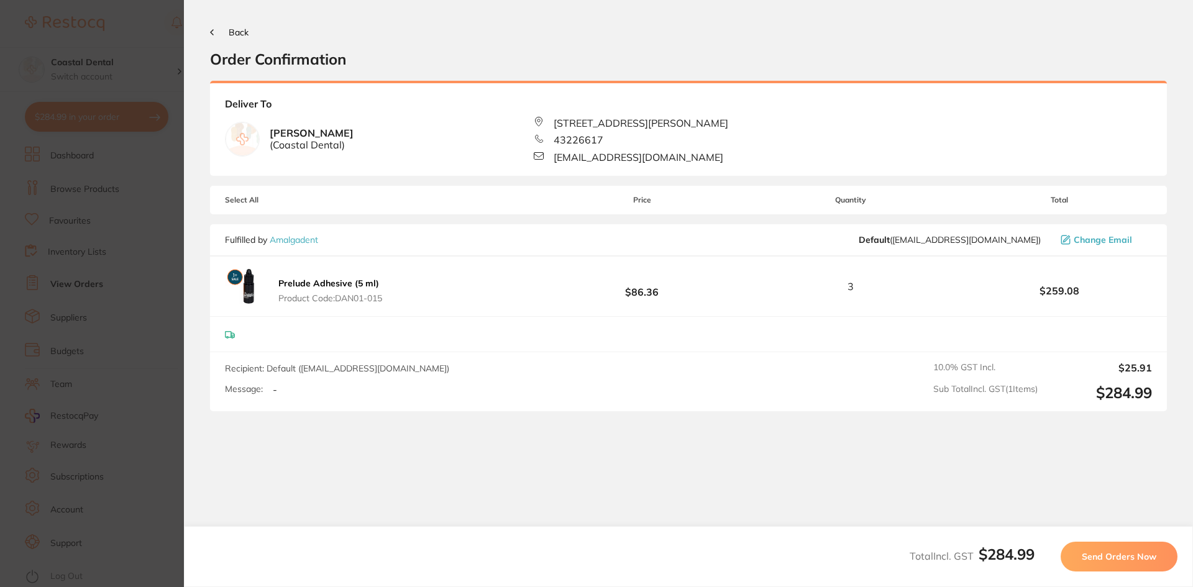
click at [844, 288] on div "3" at bounding box center [851, 286] width 232 height 11
click at [1093, 554] on span "Send Orders Now" at bounding box center [1119, 556] width 75 height 11
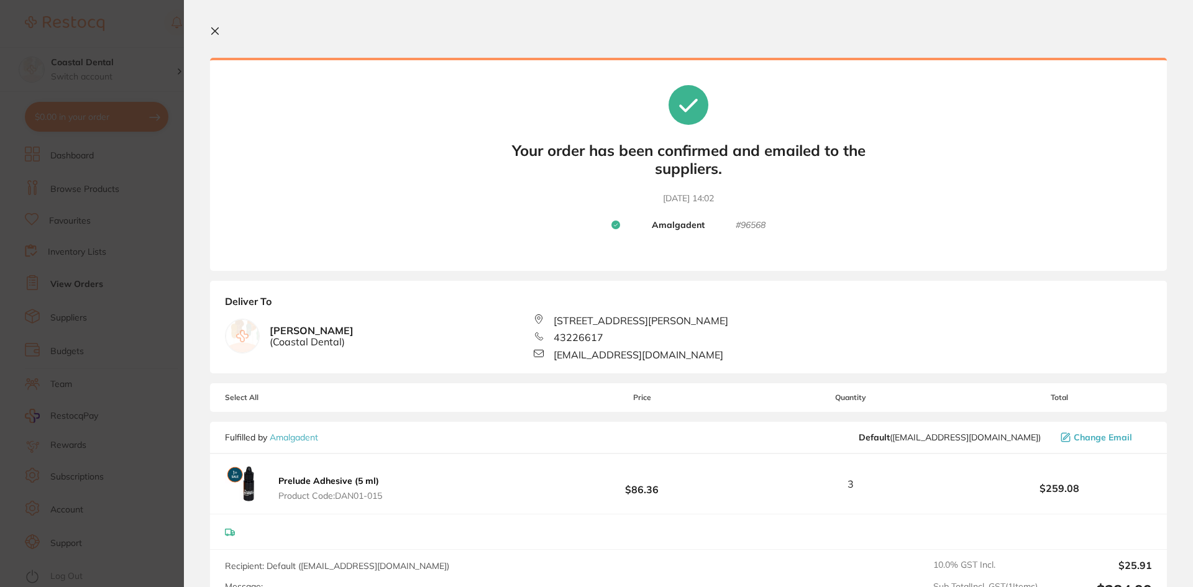
click at [214, 34] on icon at bounding box center [215, 31] width 10 height 10
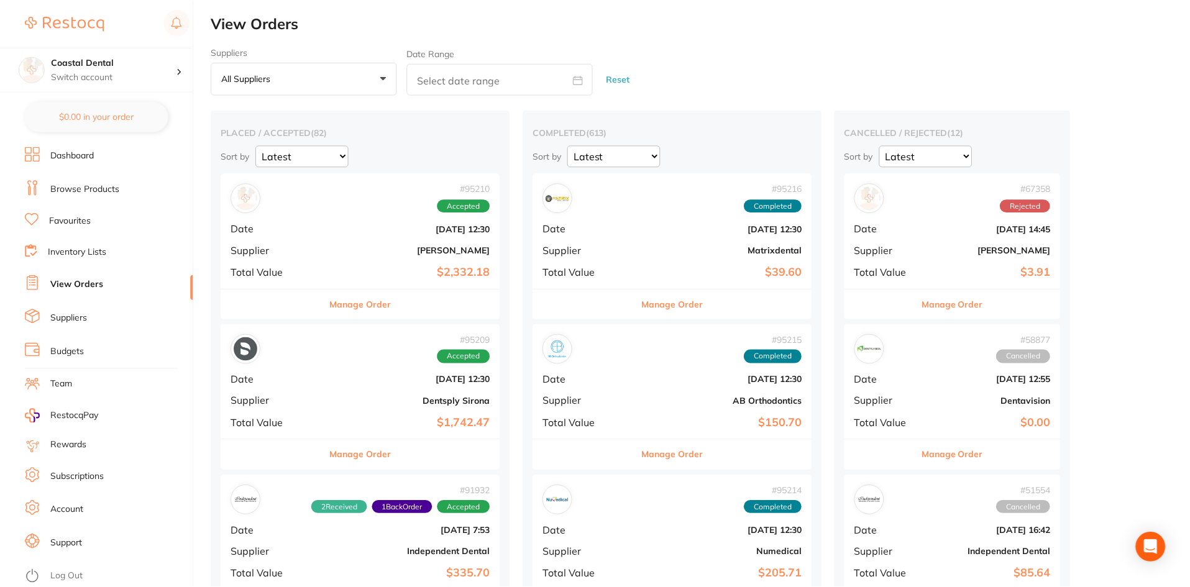
scroll to position [1, 0]
checkbox input "false"
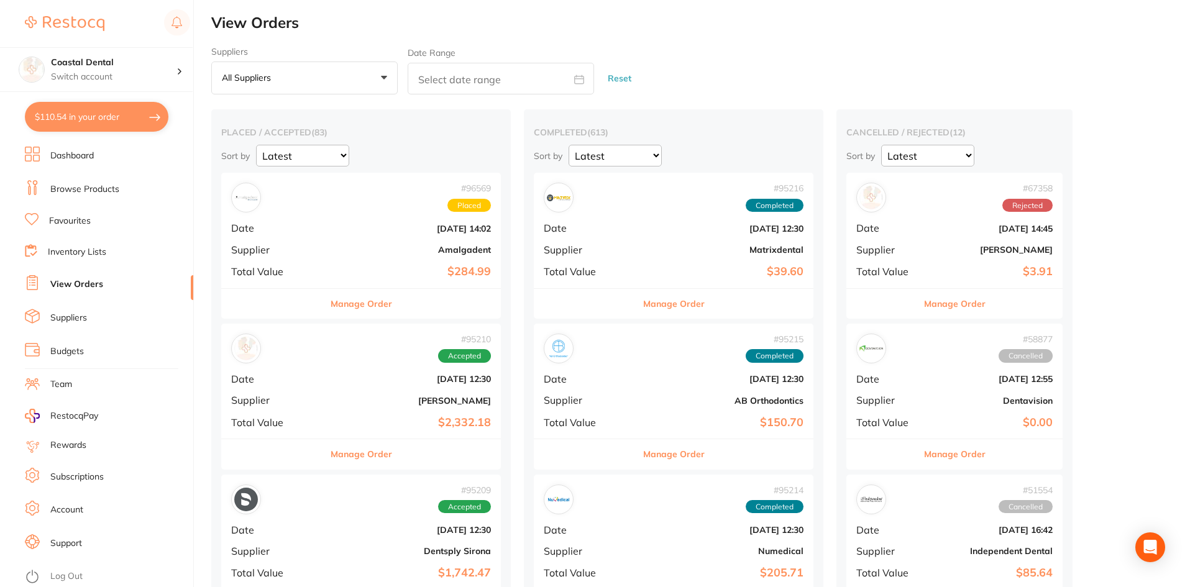
click at [95, 194] on link "Browse Products" at bounding box center [84, 189] width 69 height 12
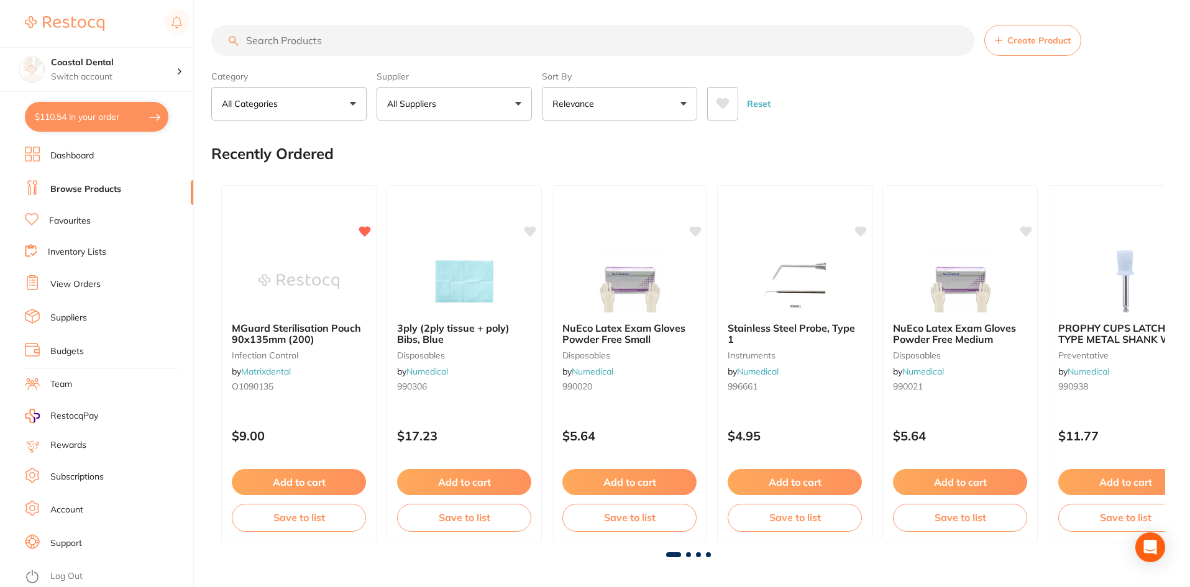
click at [335, 40] on input "search" at bounding box center [592, 40] width 763 height 31
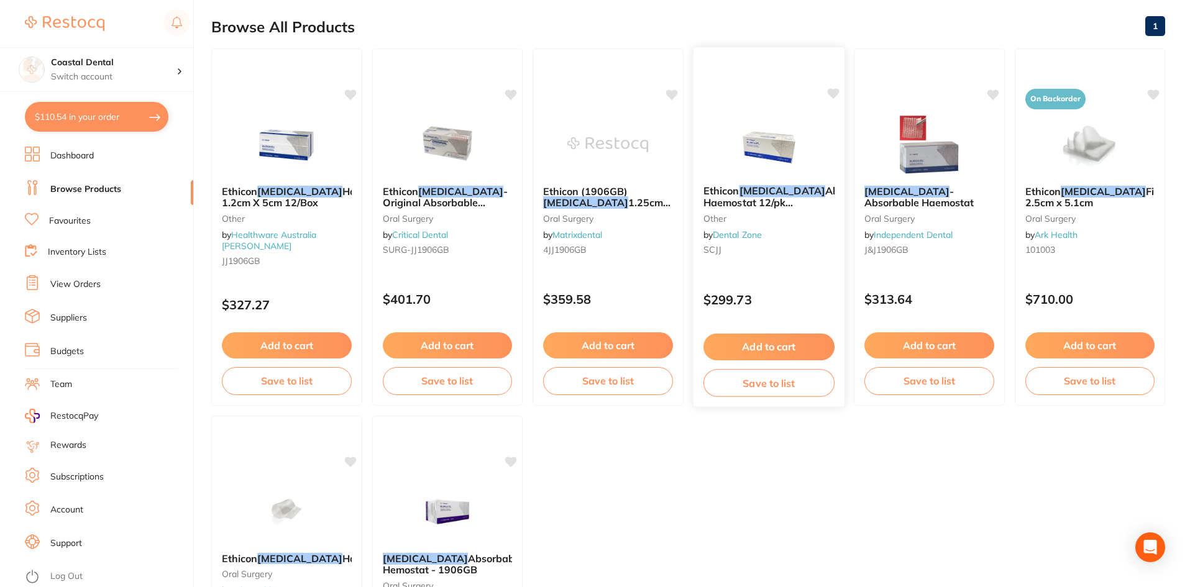
scroll to position [124, 0]
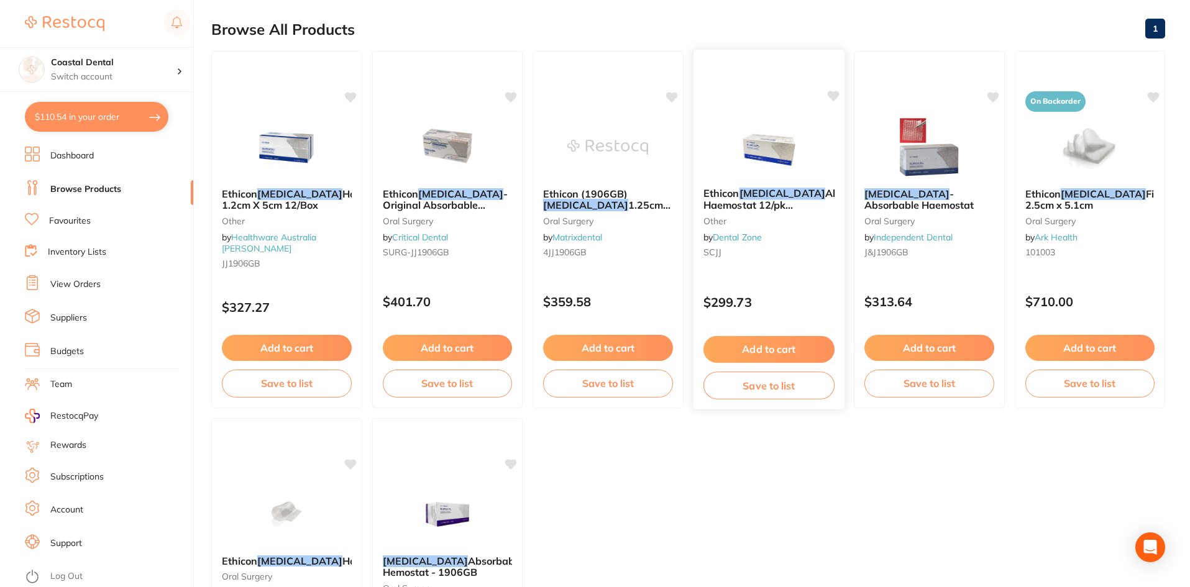
type input "sugicel"
click at [781, 272] on div "Ethicon [MEDICAL_DATA] Absorbable Haemostat 12/pk 1.25x5cm other by Dental Zone…" at bounding box center [768, 225] width 151 height 95
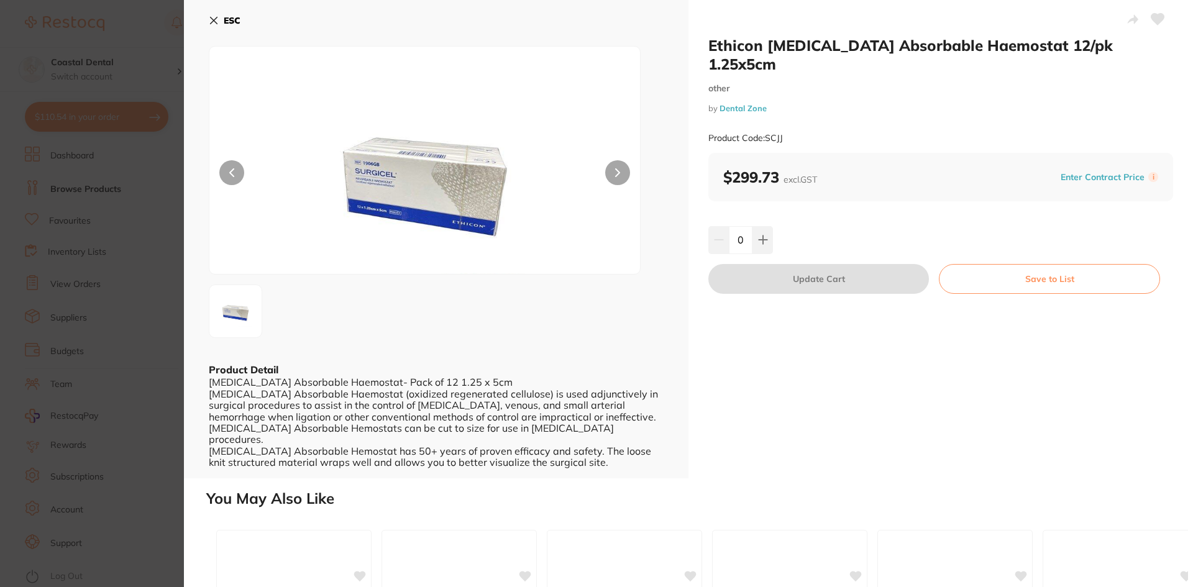
click at [211, 23] on icon at bounding box center [214, 20] width 7 height 7
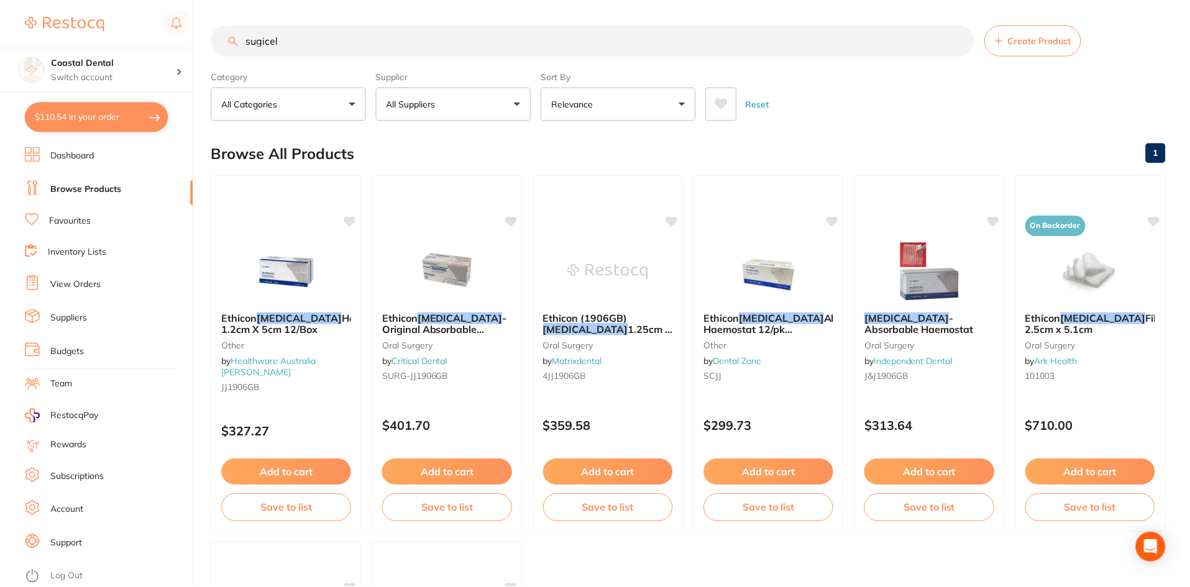
scroll to position [124, 0]
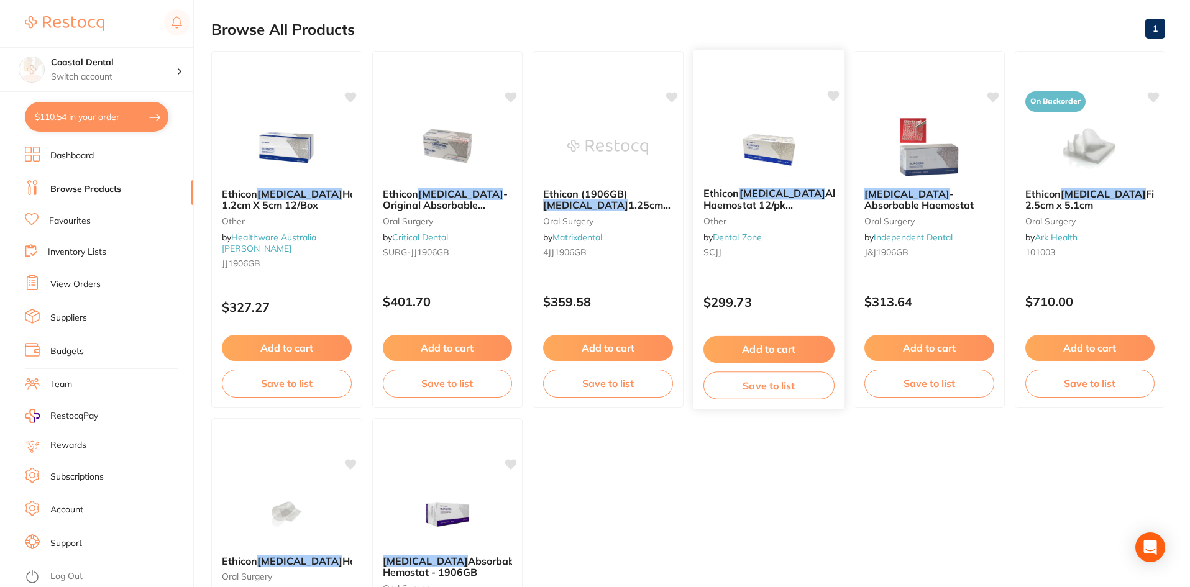
click at [777, 254] on small "SCJJ" at bounding box center [768, 252] width 131 height 10
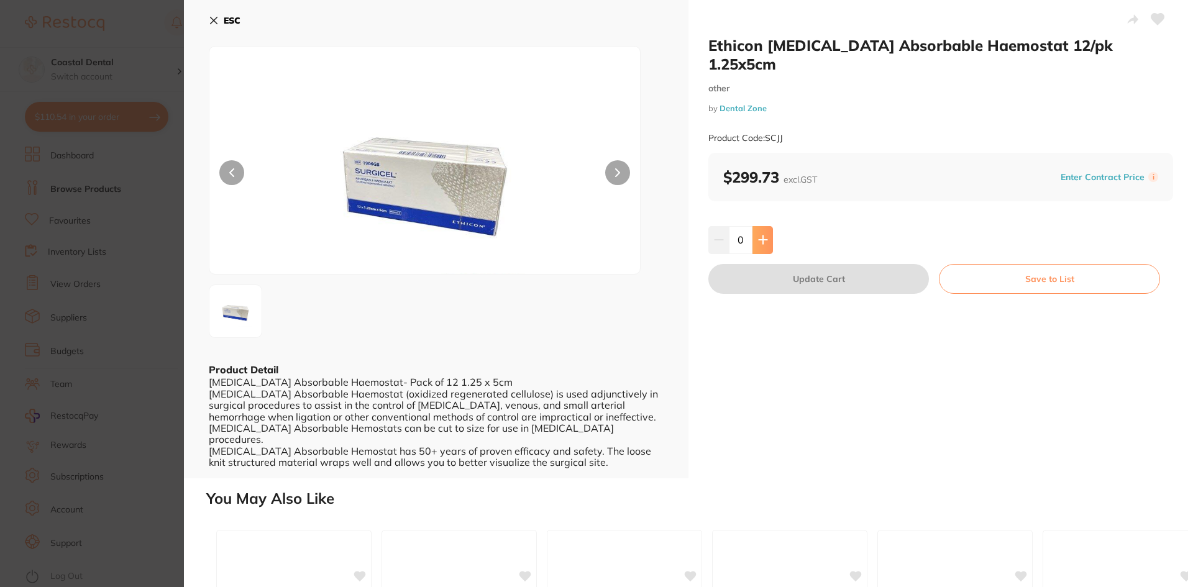
click at [762, 229] on button at bounding box center [762, 239] width 21 height 27
type input "1"
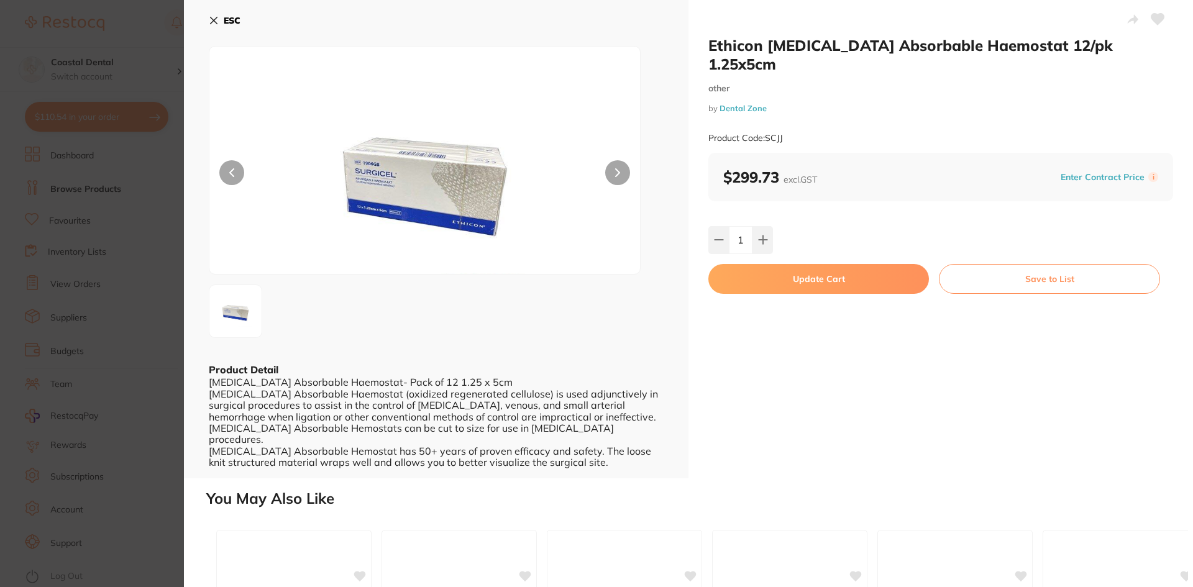
click at [790, 267] on button "Update Cart" at bounding box center [818, 279] width 221 height 30
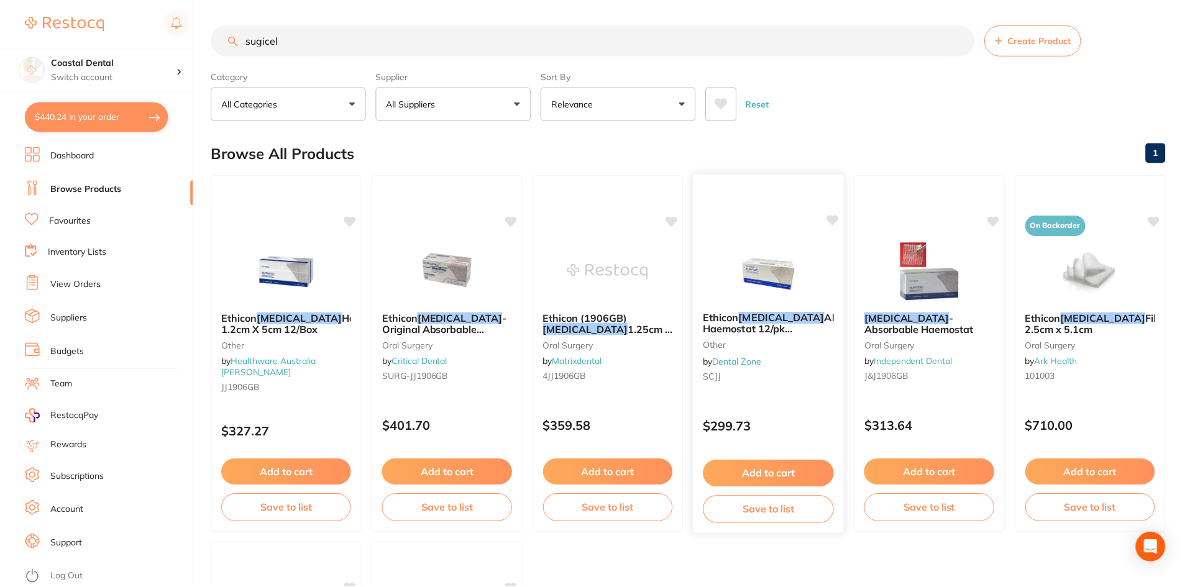
scroll to position [124, 0]
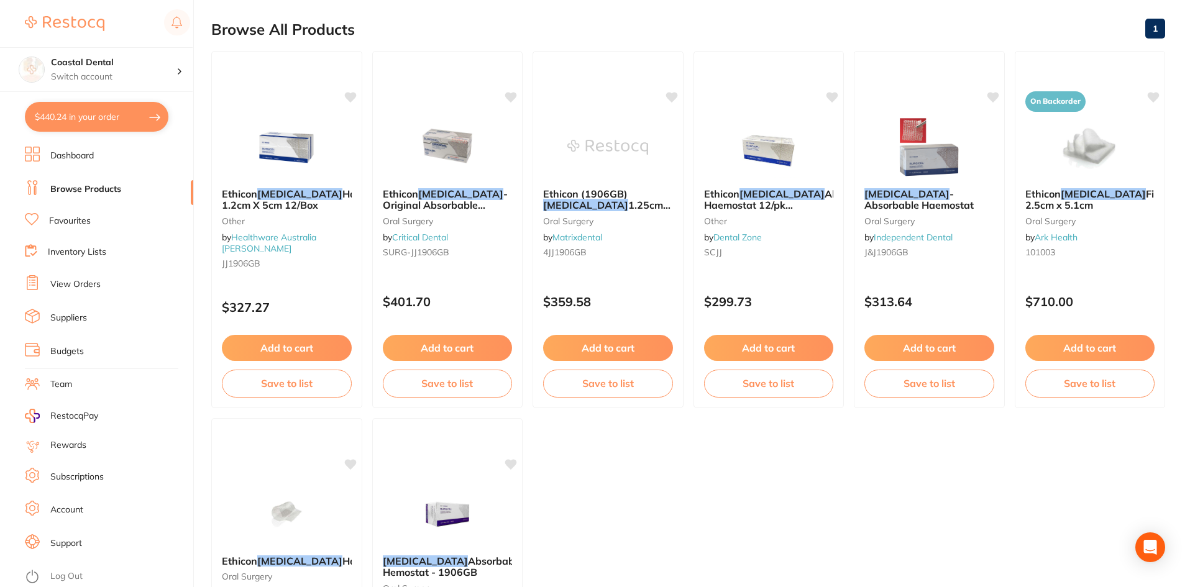
click at [118, 121] on button "$440.24 in your order" at bounding box center [97, 117] width 144 height 30
checkbox input "true"
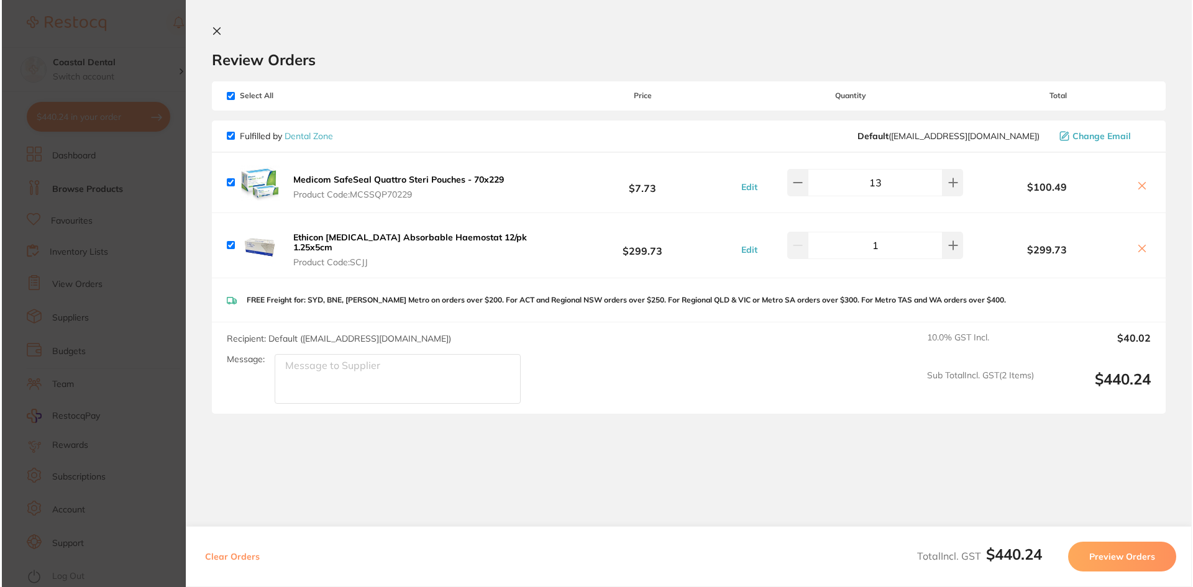
scroll to position [0, 0]
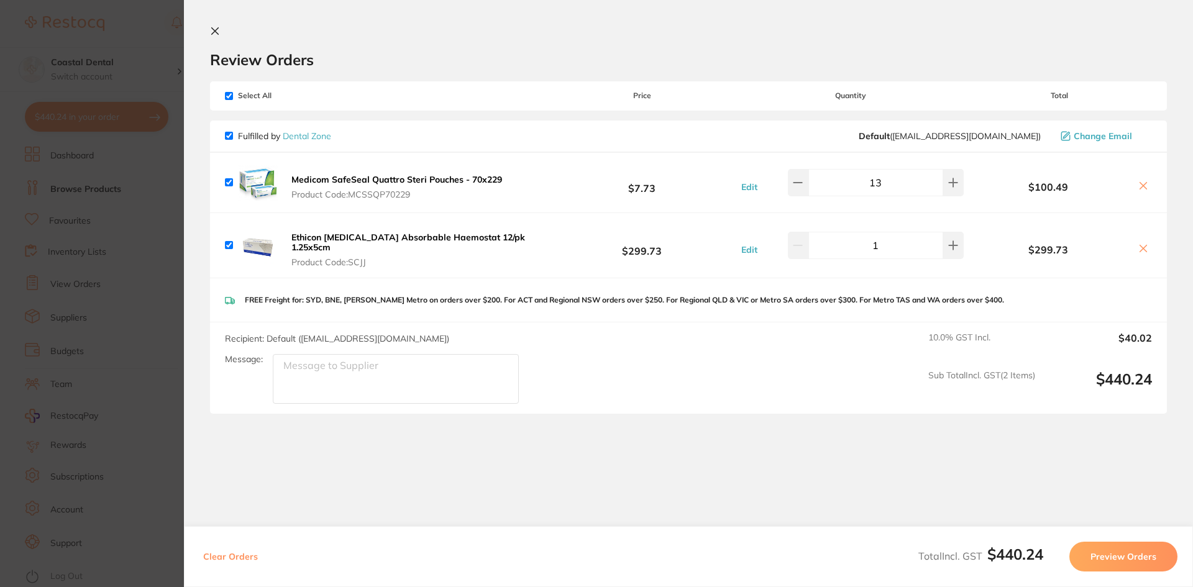
click at [216, 33] on icon at bounding box center [215, 31] width 7 height 7
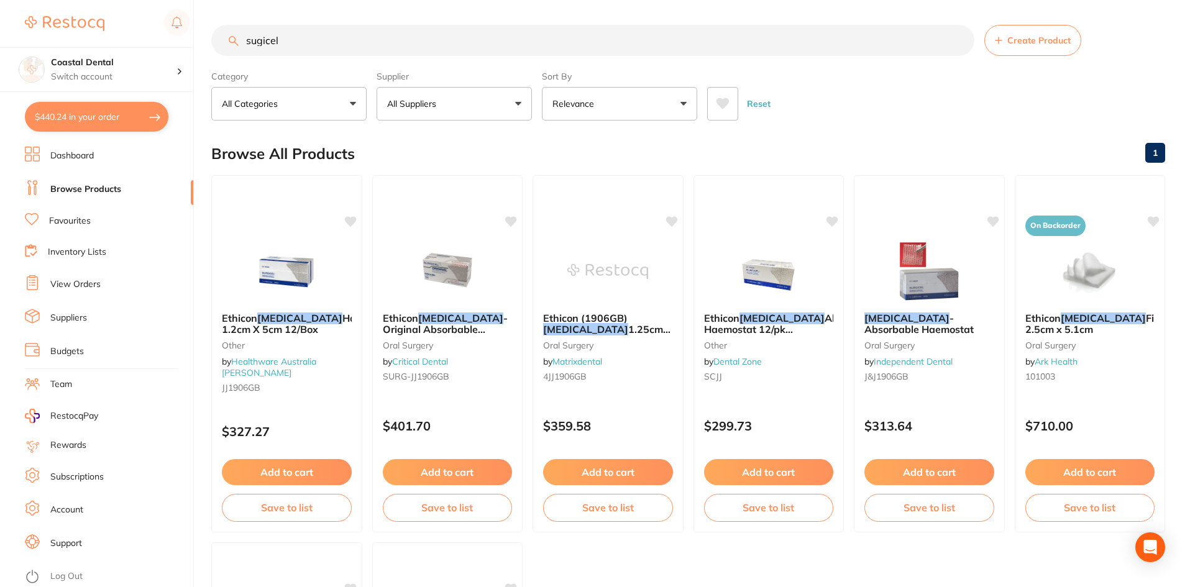
drag, startPoint x: 310, startPoint y: 43, endPoint x: 127, endPoint y: 23, distance: 183.8
click at [128, 22] on div "$440.24 Coastal Dental Switch account Coastal Dental Dental Sanctuary $440.24 i…" at bounding box center [595, 293] width 1190 height 587
click at [76, 223] on link "Favourites" at bounding box center [70, 221] width 42 height 12
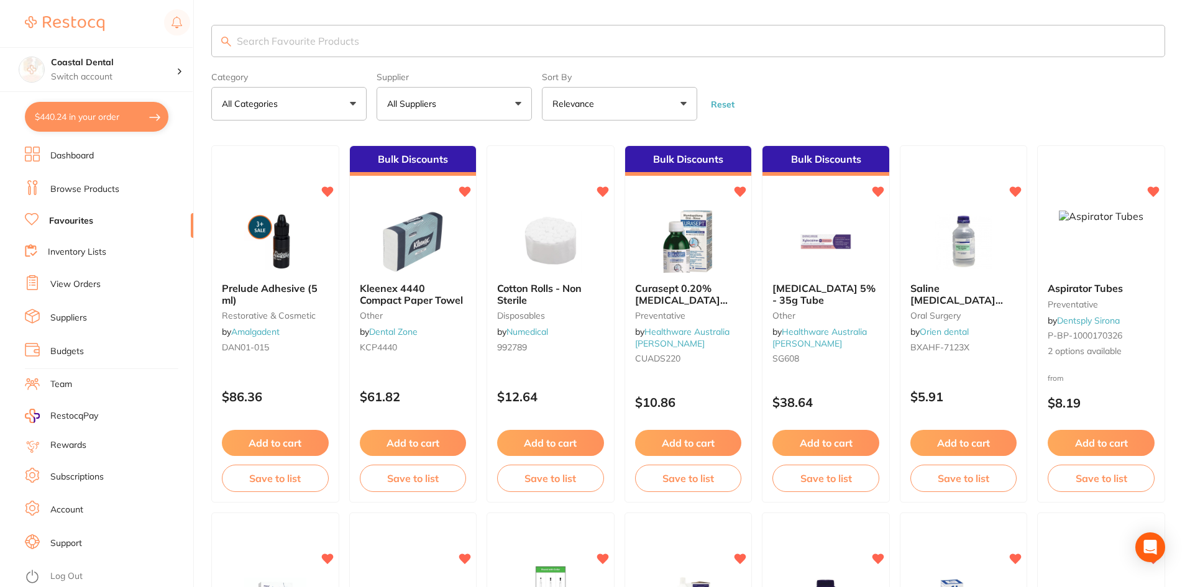
click at [276, 40] on input "search" at bounding box center [688, 41] width 954 height 32
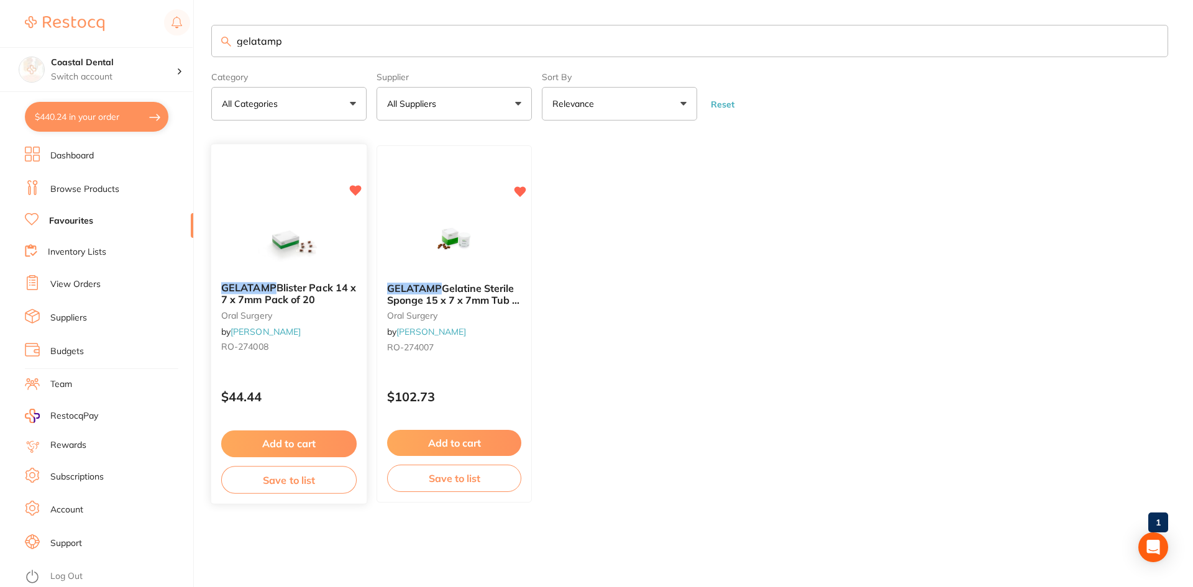
type input "gelatamp"
click at [311, 444] on button "Add to cart" at bounding box center [288, 444] width 135 height 27
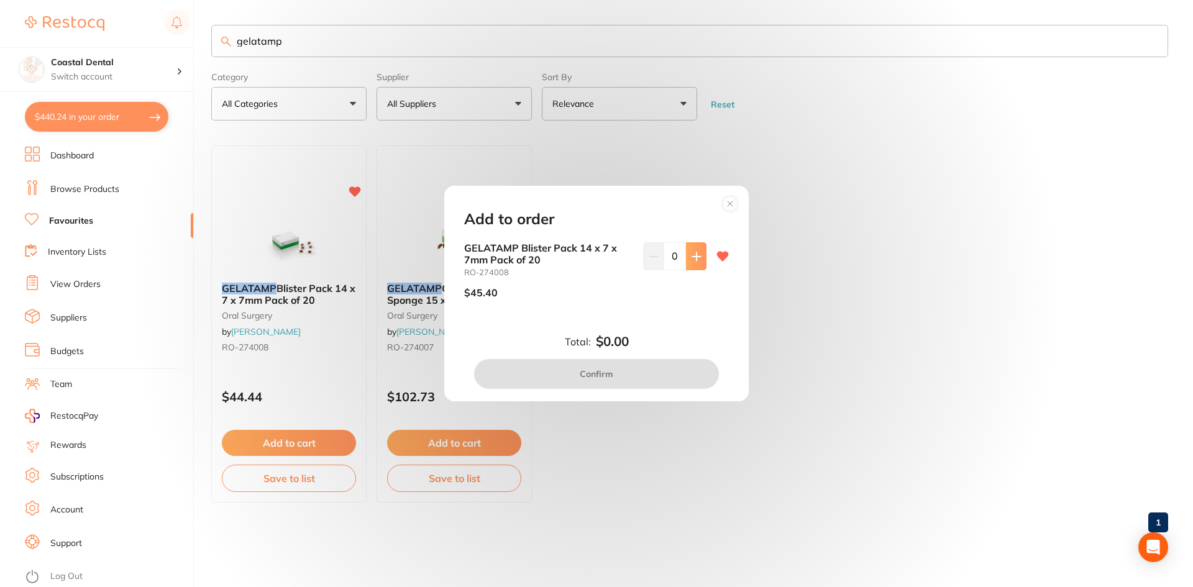
click at [694, 257] on icon at bounding box center [696, 256] width 8 height 8
type input "1"
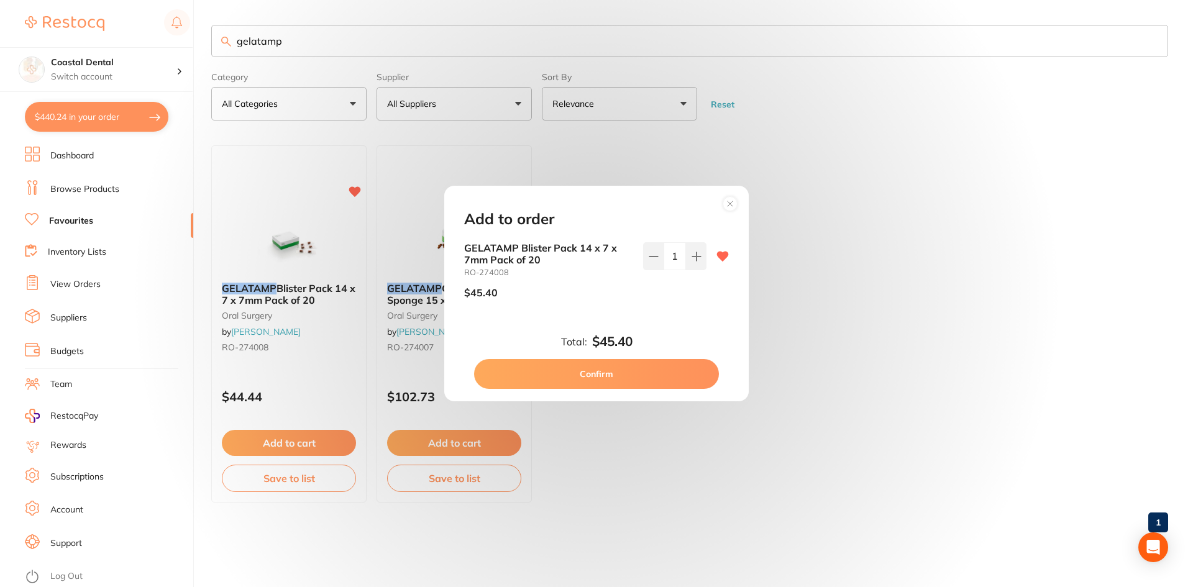
click at [656, 377] on button "Confirm" at bounding box center [596, 374] width 245 height 30
checkbox input "false"
